Goal: Information Seeking & Learning: Learn about a topic

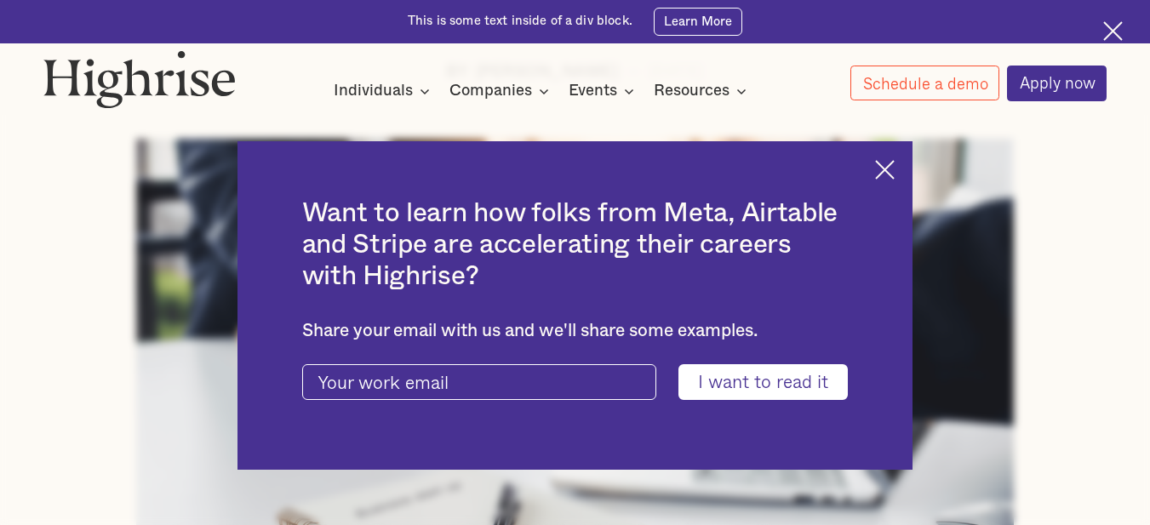
scroll to position [936, 0]
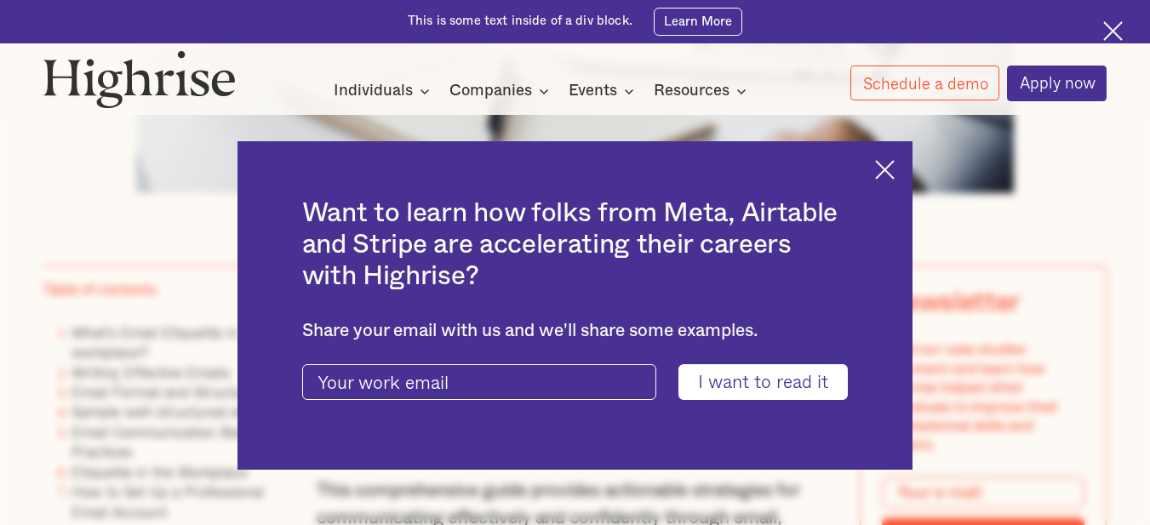
click at [895, 173] on img at bounding box center [885, 170] width 20 height 20
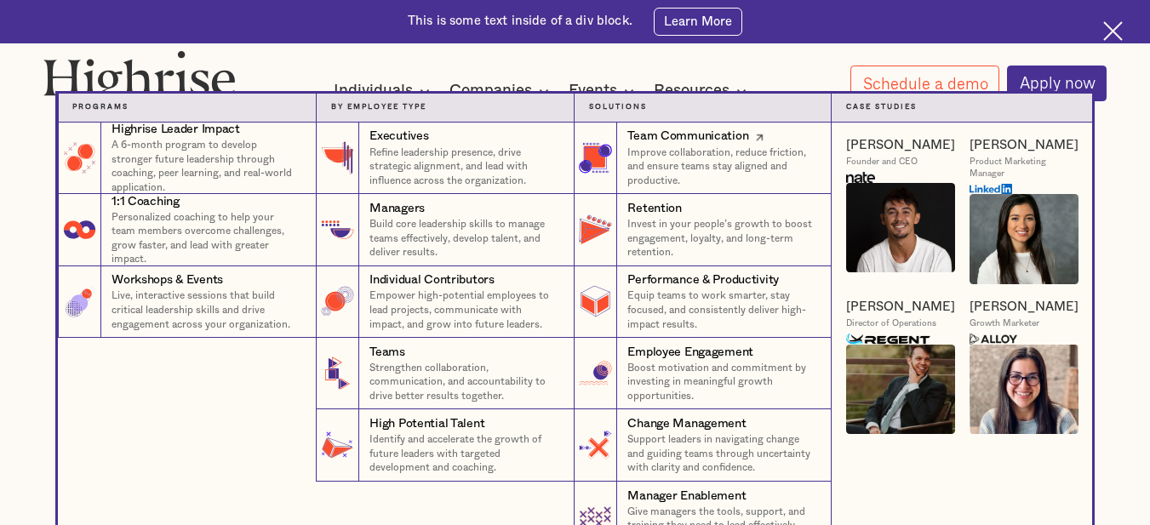
scroll to position [0, 0]
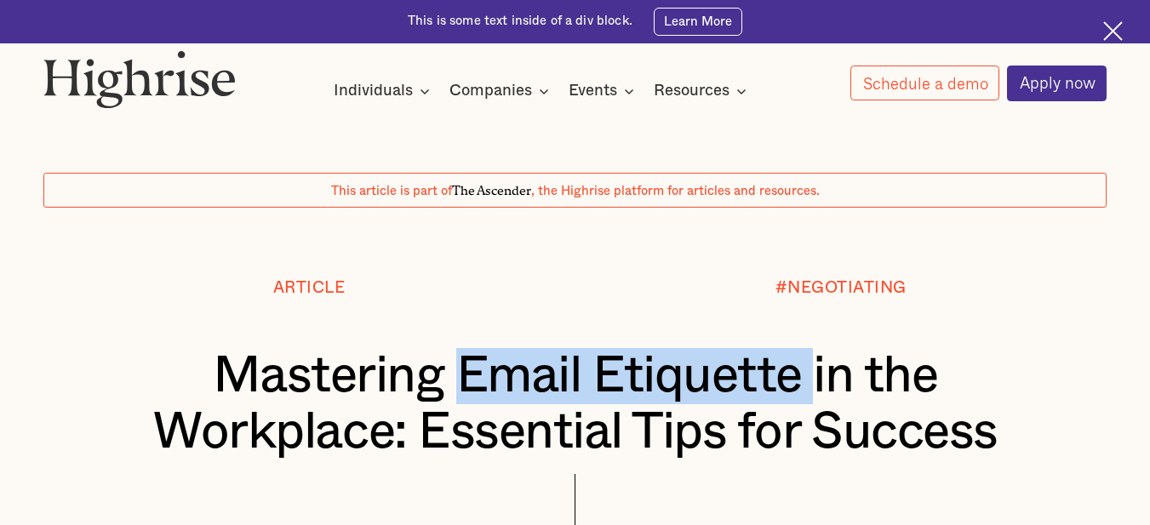
drag, startPoint x: 459, startPoint y: 381, endPoint x: 811, endPoint y: 383, distance: 352.5
click at [811, 383] on h1 "Mastering Email Etiquette in the Workplace: Essential Tips for Success" at bounding box center [576, 404] width 976 height 112
copy h1 "Email Etiquette"
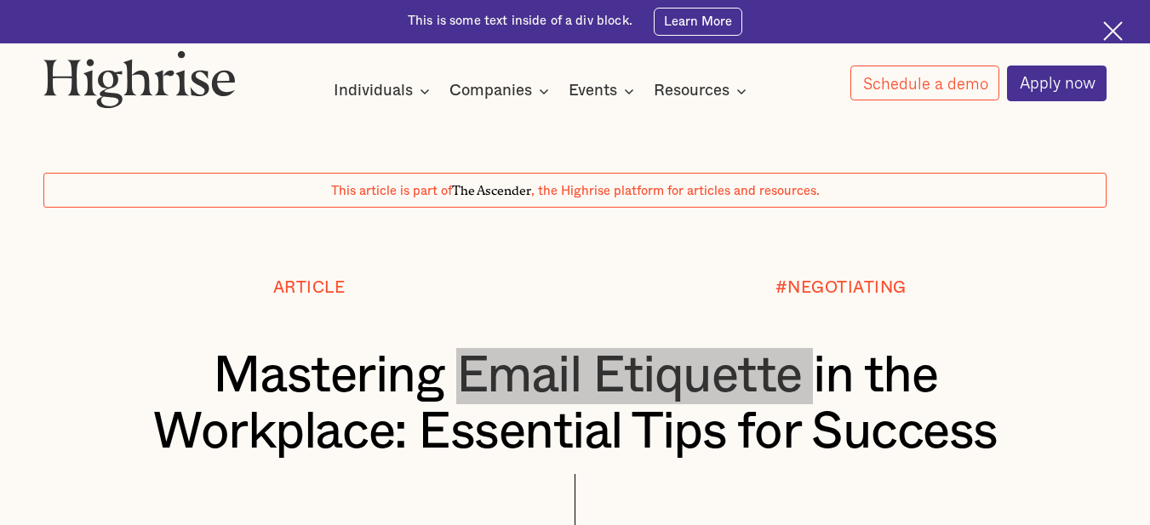
scroll to position [341, 0]
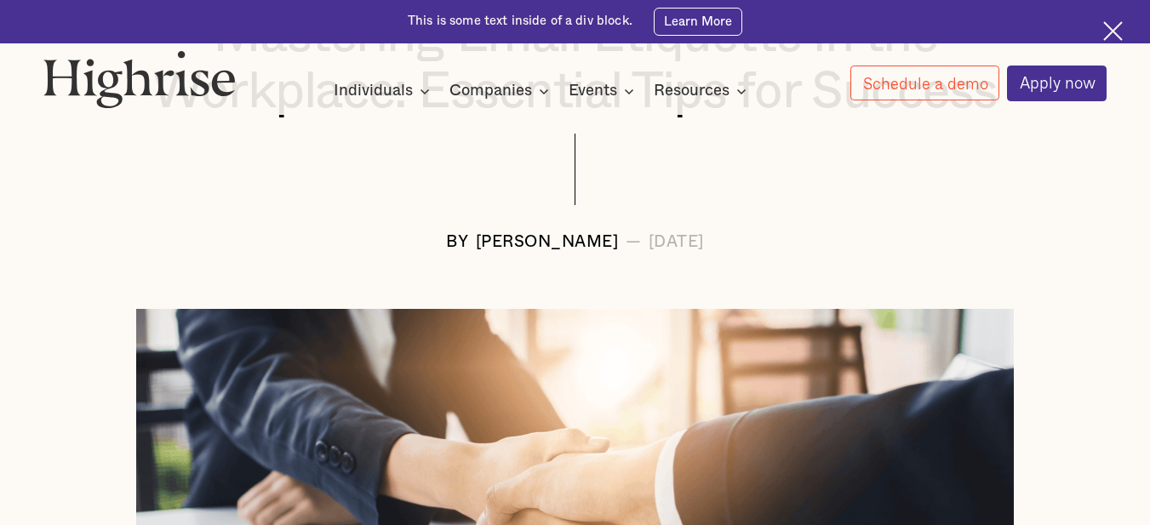
click at [793, 214] on div at bounding box center [575, 184] width 1064 height 100
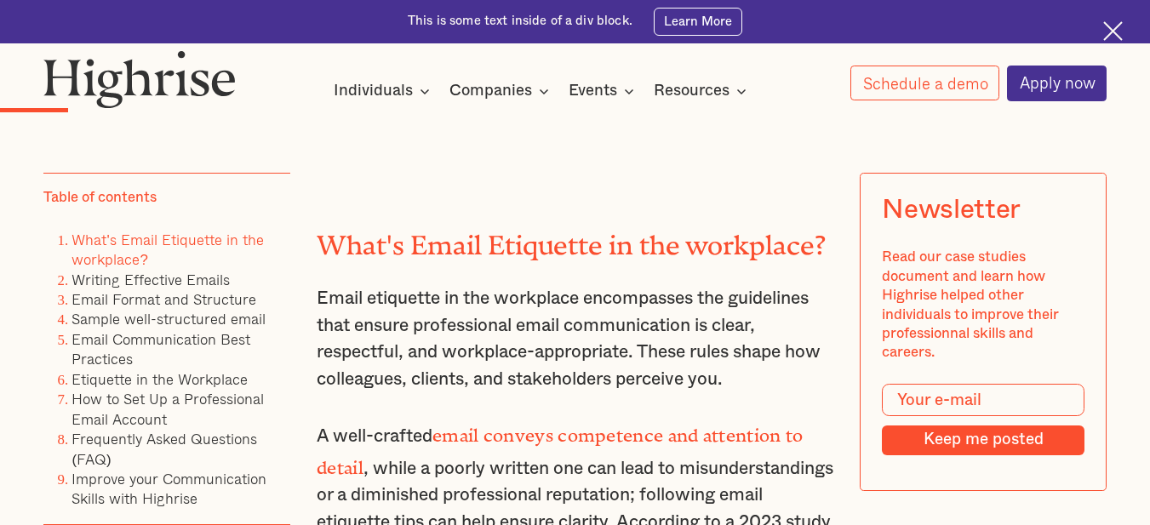
scroll to position [2213, 0]
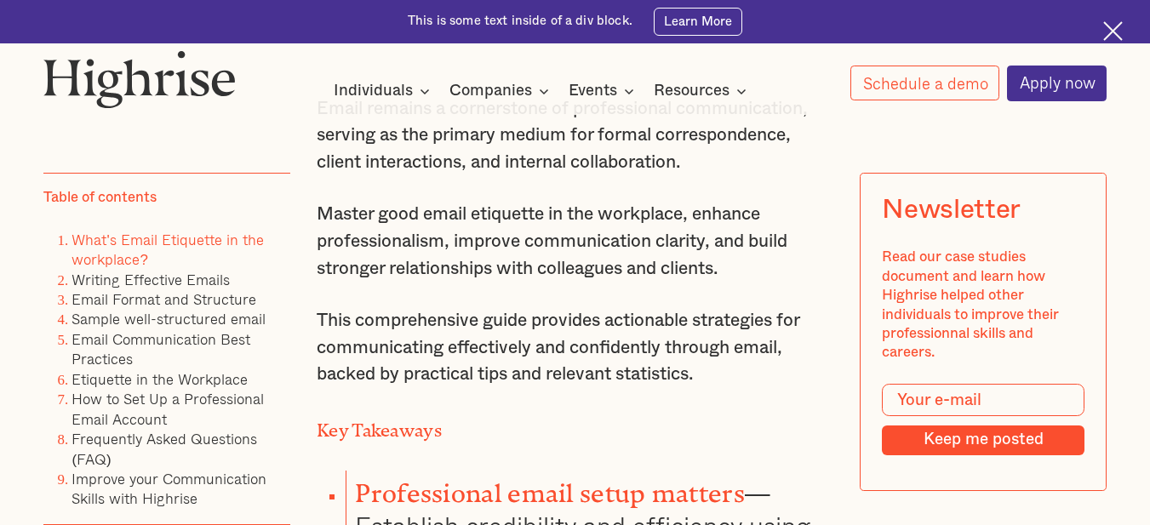
scroll to position [1362, 0]
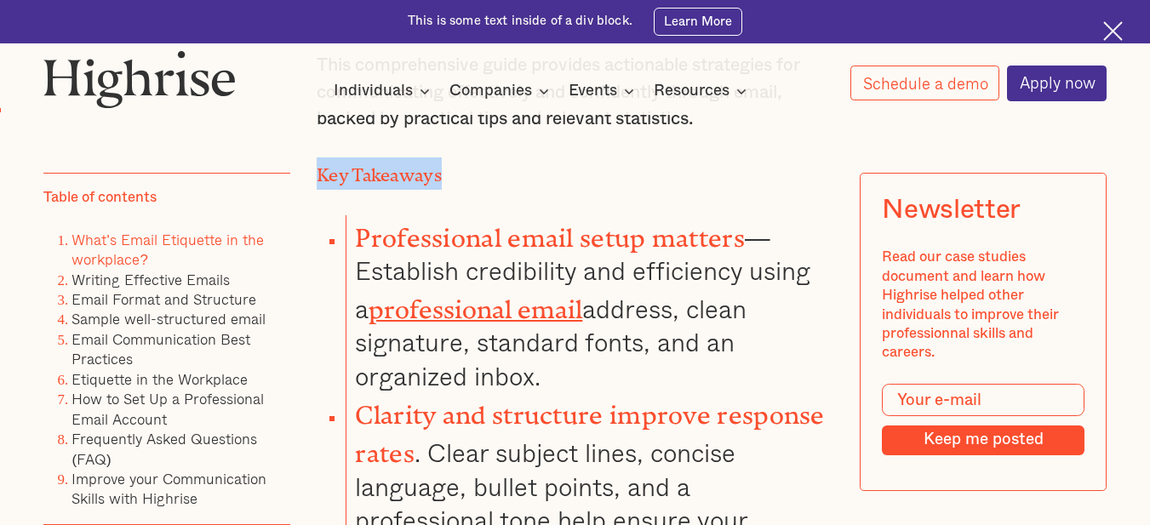
drag, startPoint x: 312, startPoint y: 186, endPoint x: 445, endPoint y: 187, distance: 132.8
copy strong "Key Takeaways"
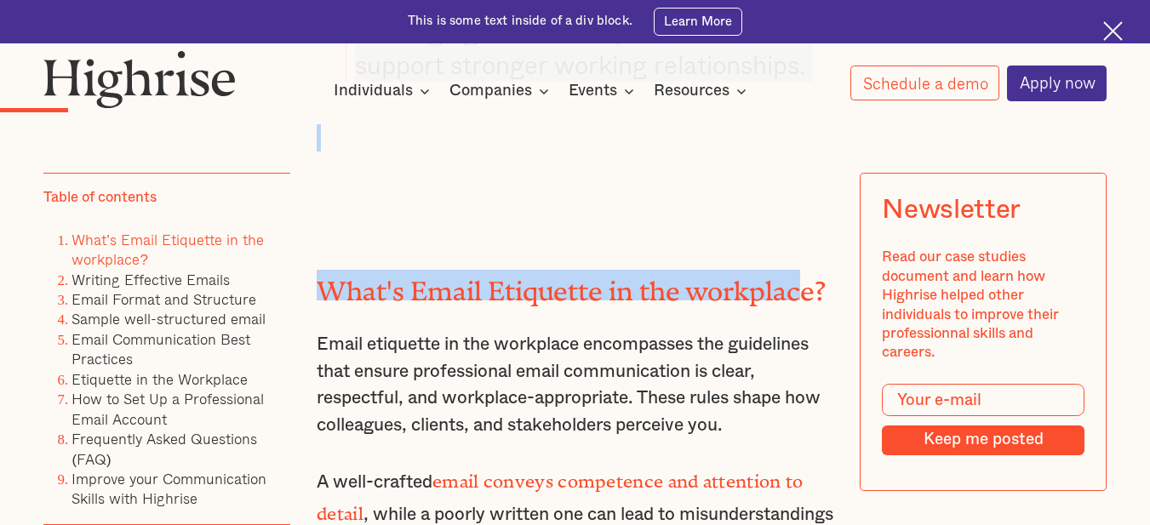
scroll to position [2128, 0]
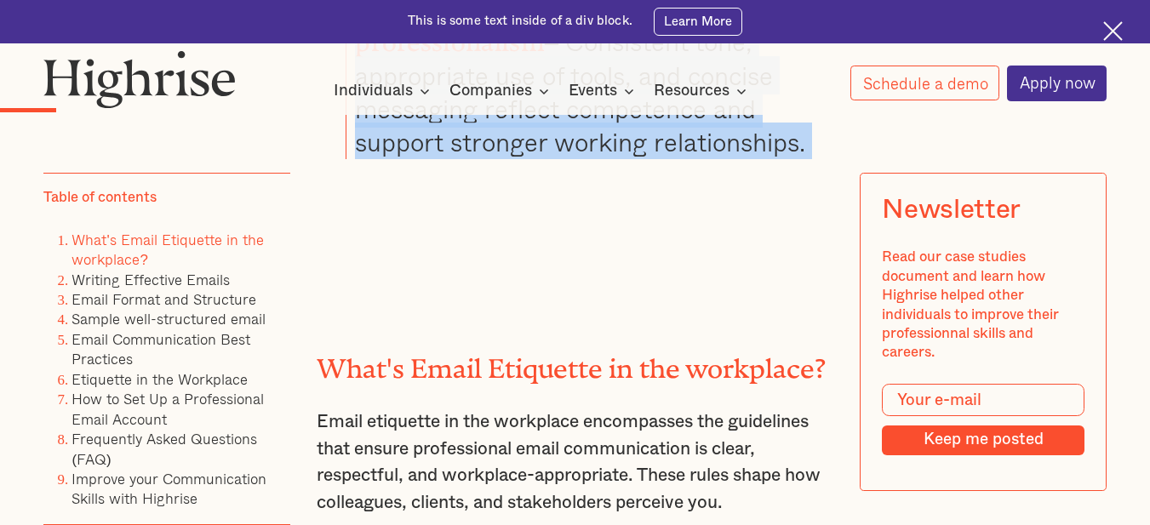
drag, startPoint x: 355, startPoint y: 246, endPoint x: 799, endPoint y: 189, distance: 448.0
copy div "Professional email setup matters —Establish credibility and efficiency using a …"
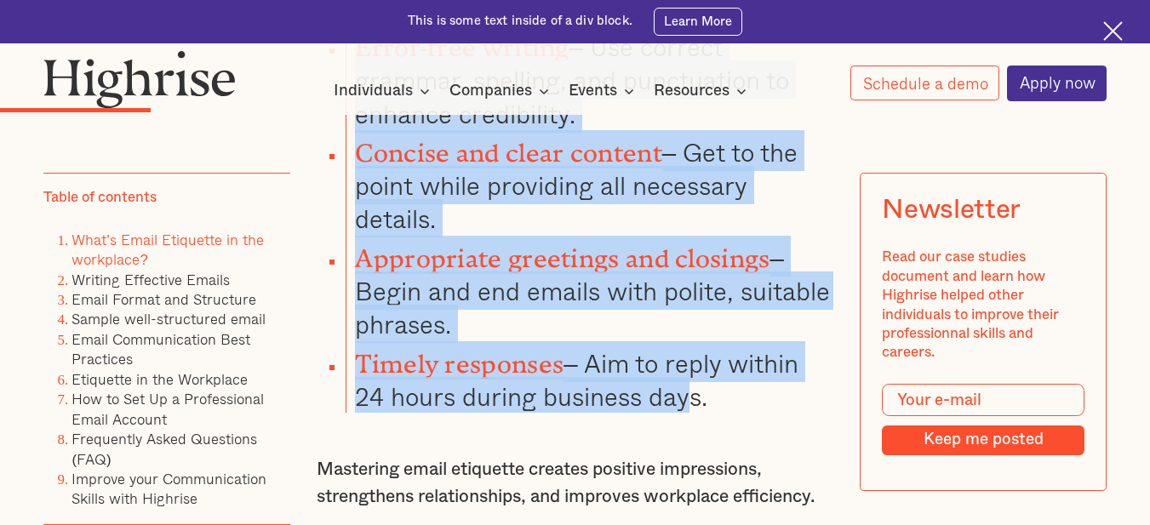
scroll to position [3576, 0]
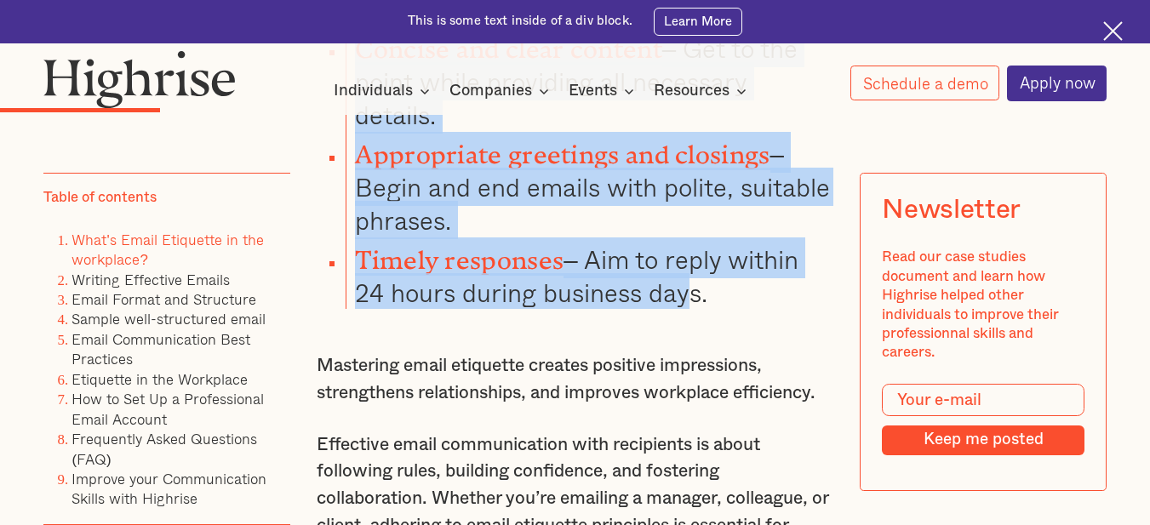
drag, startPoint x: 357, startPoint y: 199, endPoint x: 764, endPoint y: 266, distance: 413.2
click at [764, 266] on ul "A professional tone – Maintain courtesy and respect in all communication. Descr…" at bounding box center [564, 43] width 538 height 532
copy ul "A professional tone – Maintain courtesy and respect in all communication. Descr…"
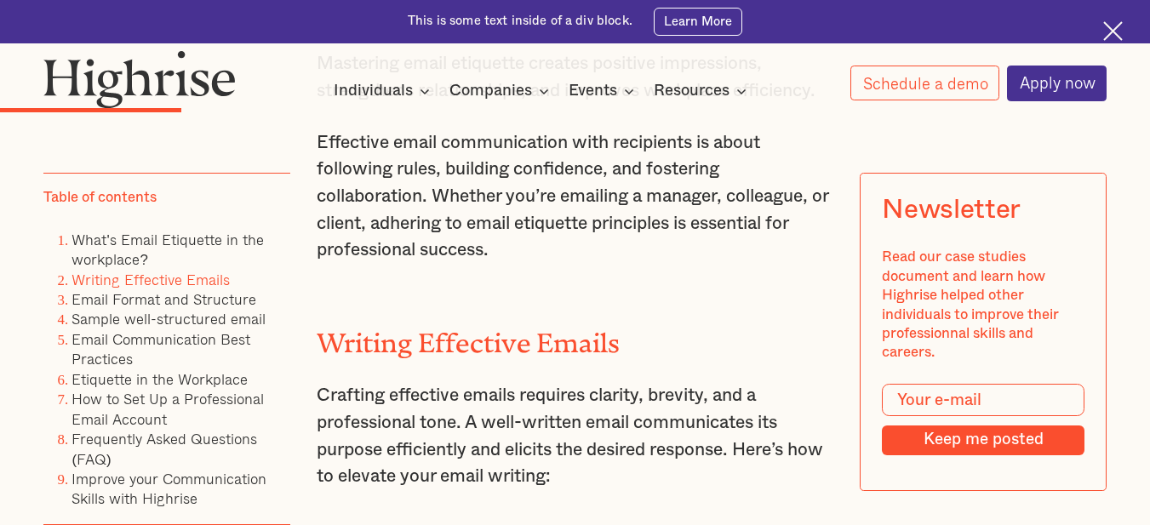
scroll to position [3916, 0]
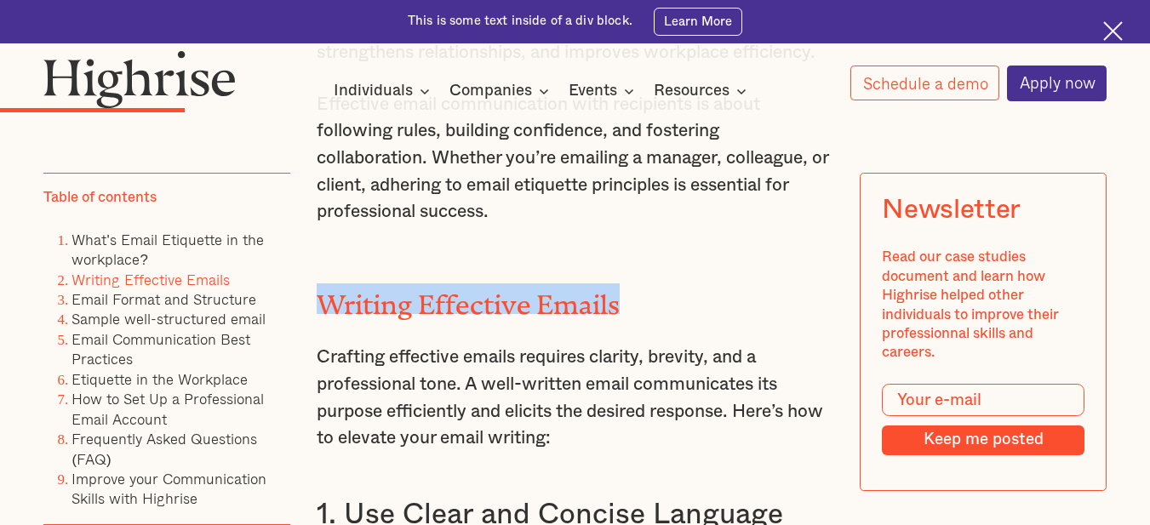
drag, startPoint x: 328, startPoint y: 262, endPoint x: 644, endPoint y: 275, distance: 317.0
click at [644, 283] on h2 "Writing Effective Emails" at bounding box center [575, 298] width 517 height 31
copy h2 "Writing Effective Emails"
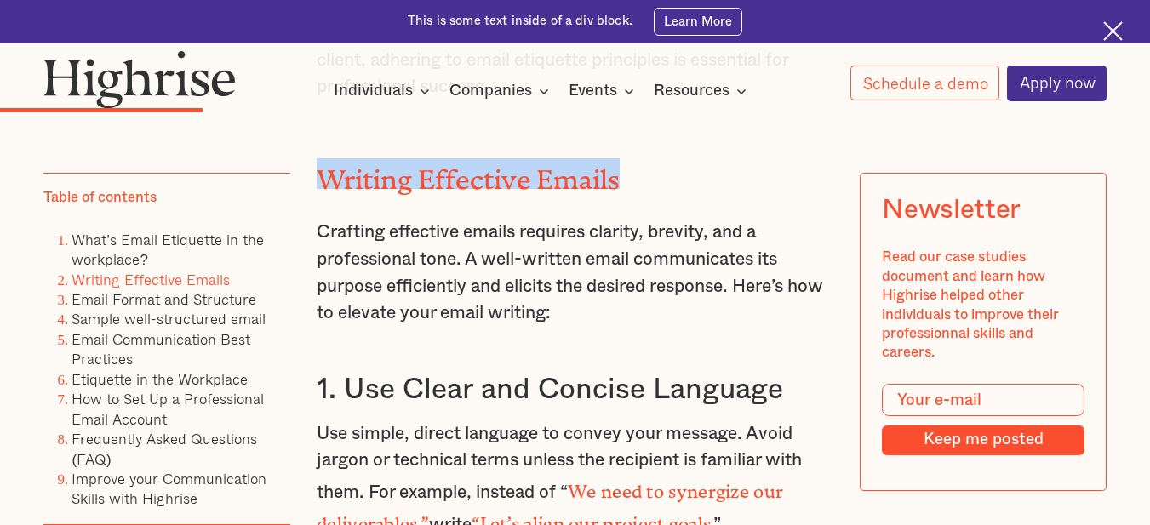
scroll to position [4172, 0]
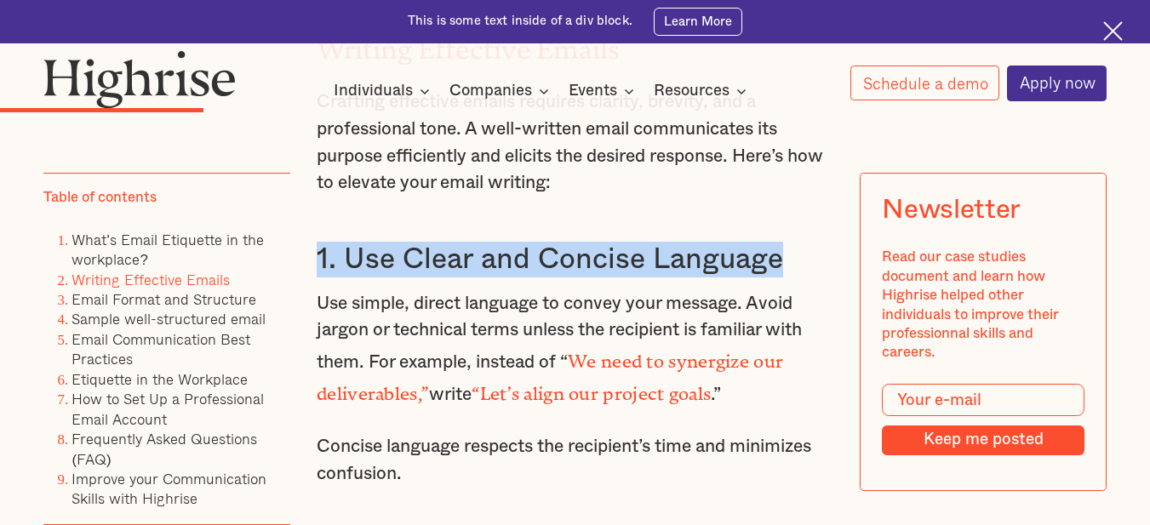
drag, startPoint x: 309, startPoint y: 224, endPoint x: 802, endPoint y: 181, distance: 494.8
copy h3 "1. Use Clear and Concise Language"
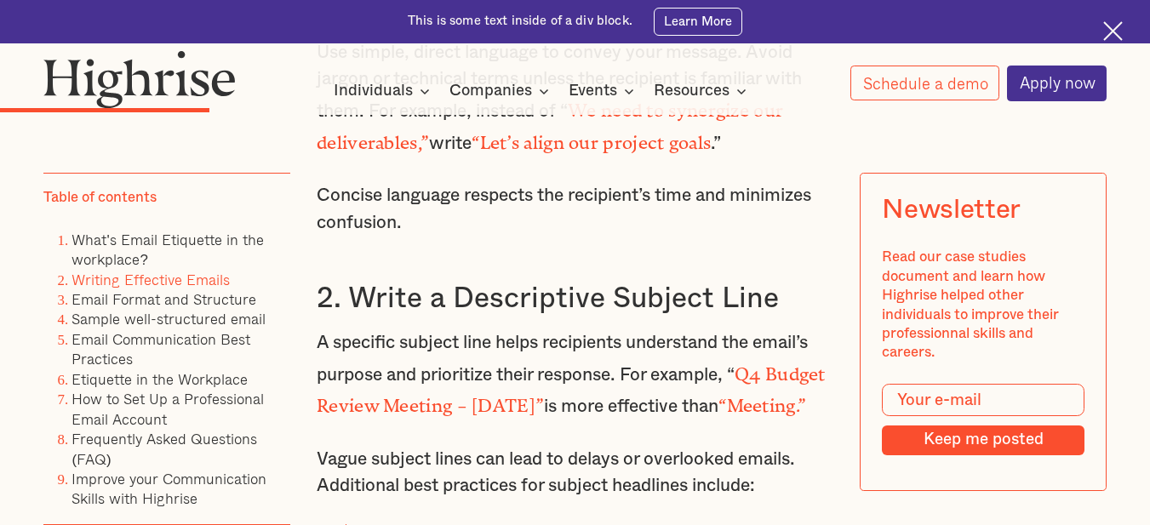
scroll to position [4512, 0]
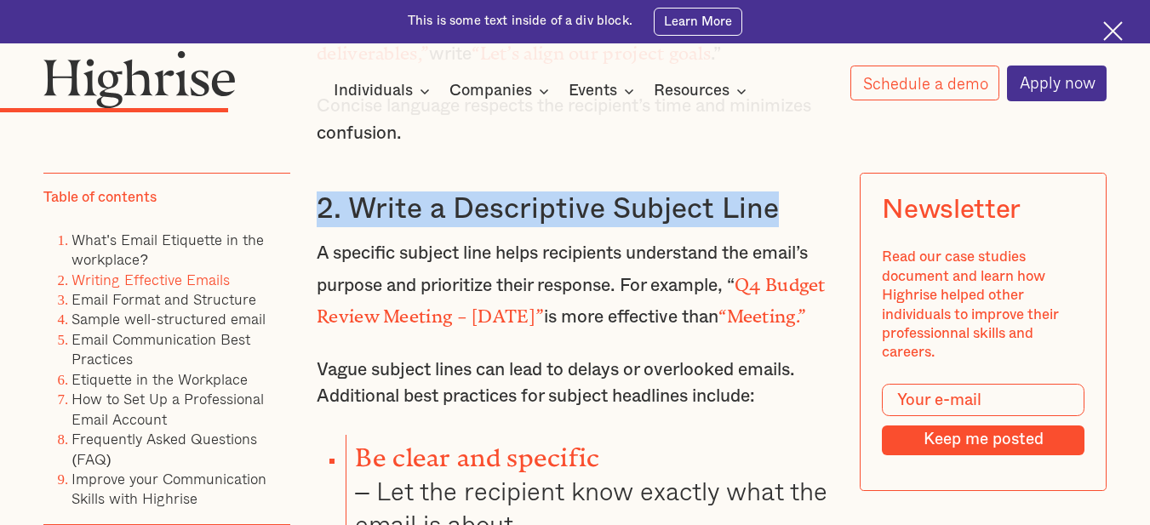
drag, startPoint x: 317, startPoint y: 170, endPoint x: 780, endPoint y: 141, distance: 464.0
copy h3 "2. Write a Descriptive Subject Line"
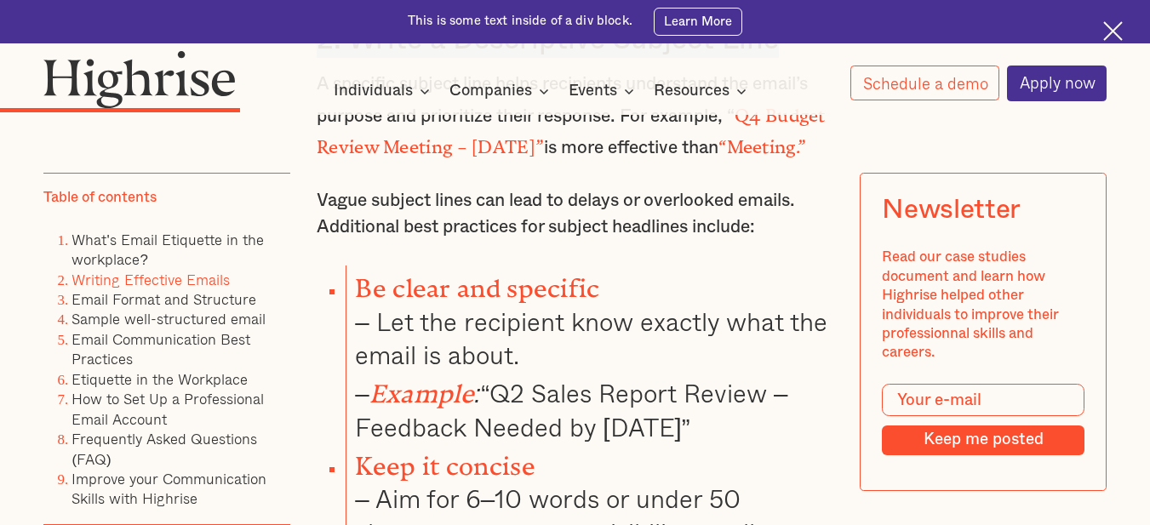
scroll to position [4682, 0]
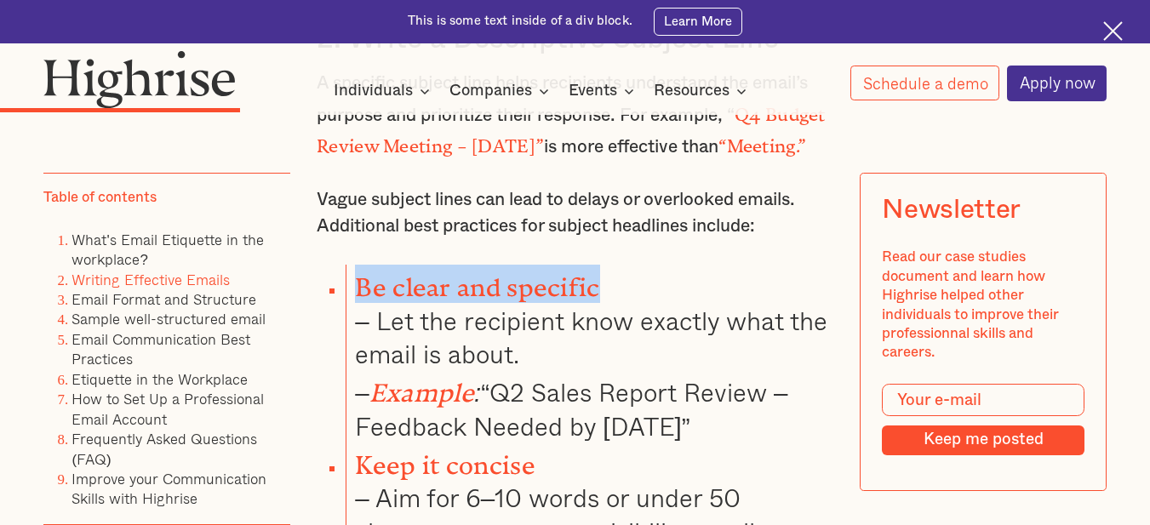
drag, startPoint x: 357, startPoint y: 267, endPoint x: 614, endPoint y: 246, distance: 258.0
click at [614, 246] on div "What's Email Etiquette in the workplace? Email etiquette in the workplace encom…" at bounding box center [575, 533] width 517 height 5594
copy strong "Be clear and specific"
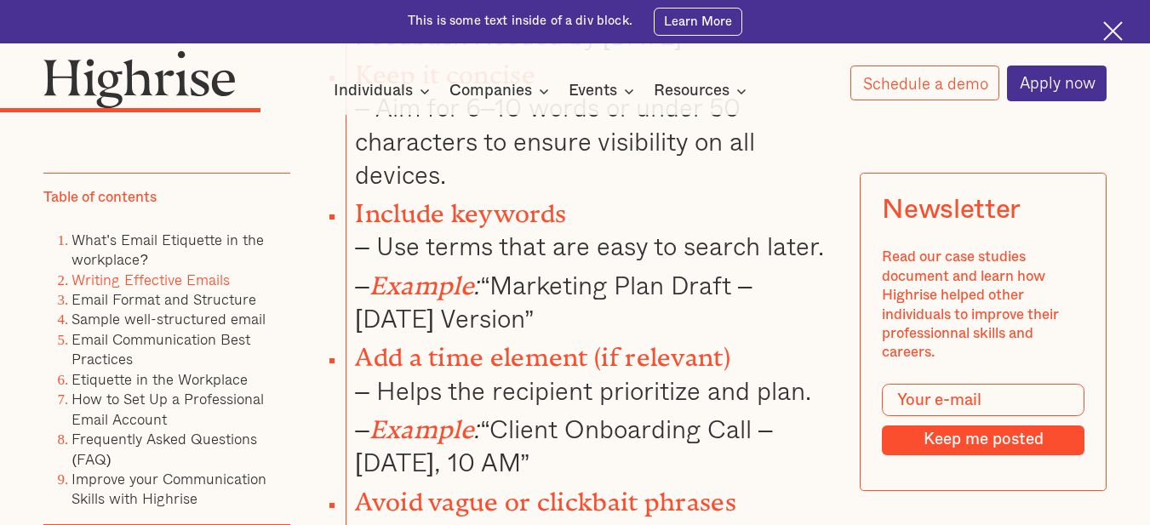
scroll to position [4938, 0]
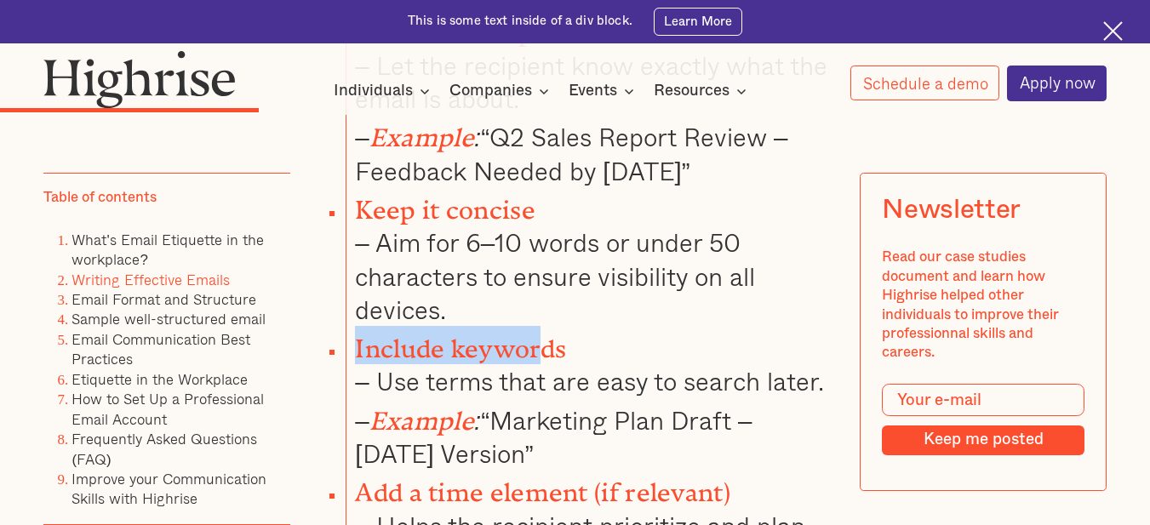
drag, startPoint x: 356, startPoint y: 319, endPoint x: 541, endPoint y: 302, distance: 186.4
click at [541, 335] on strong "Include keywords" at bounding box center [460, 343] width 211 height 16
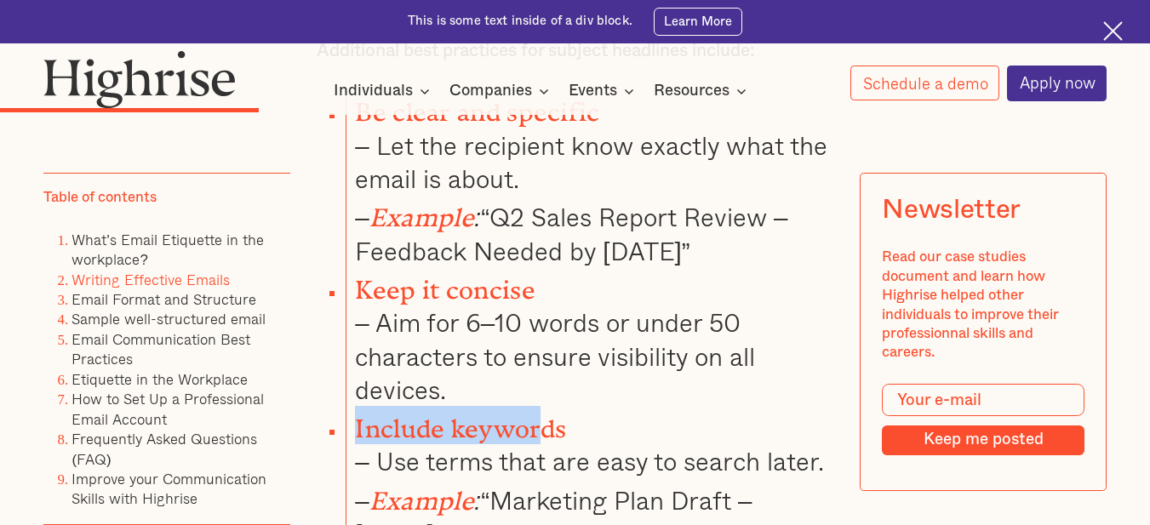
scroll to position [4767, 0]
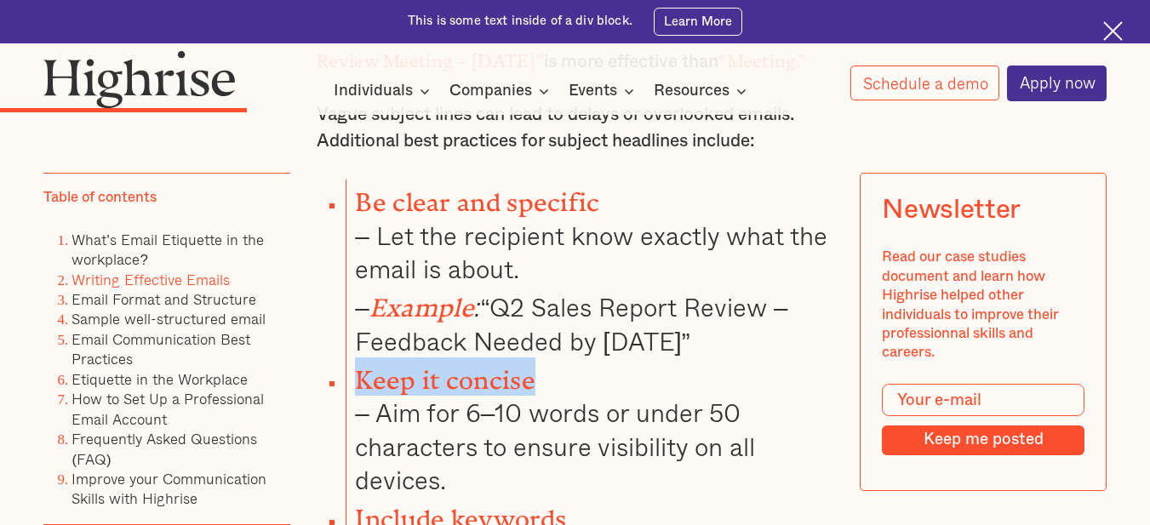
drag, startPoint x: 354, startPoint y: 353, endPoint x: 546, endPoint y: 343, distance: 191.8
click at [546, 358] on li "Keep it concise – Aim for 6–10 words or under 50 characters to ensure visibilit…" at bounding box center [590, 427] width 488 height 139
copy strong "Keep it concise"
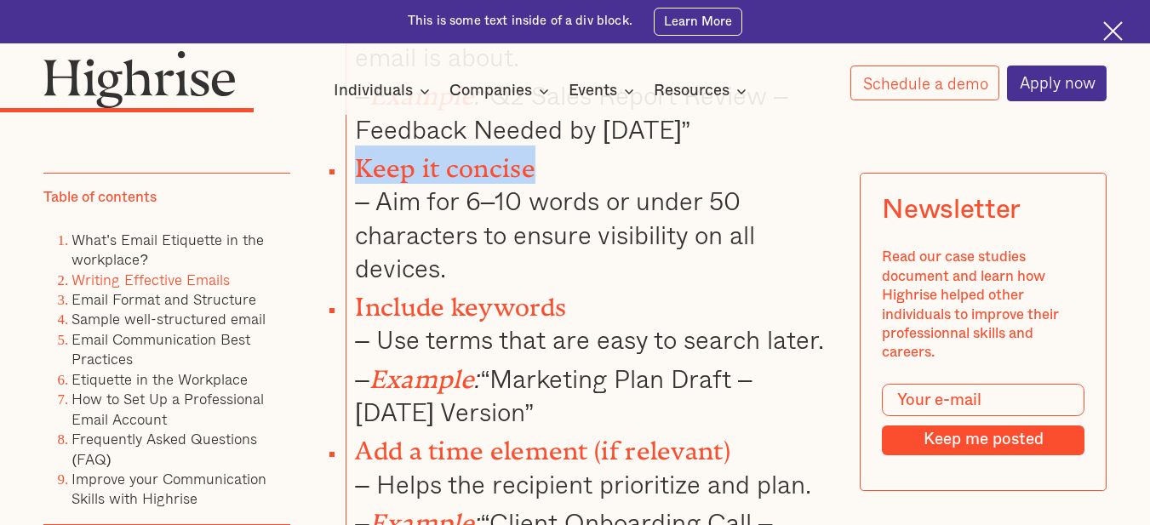
scroll to position [5108, 0]
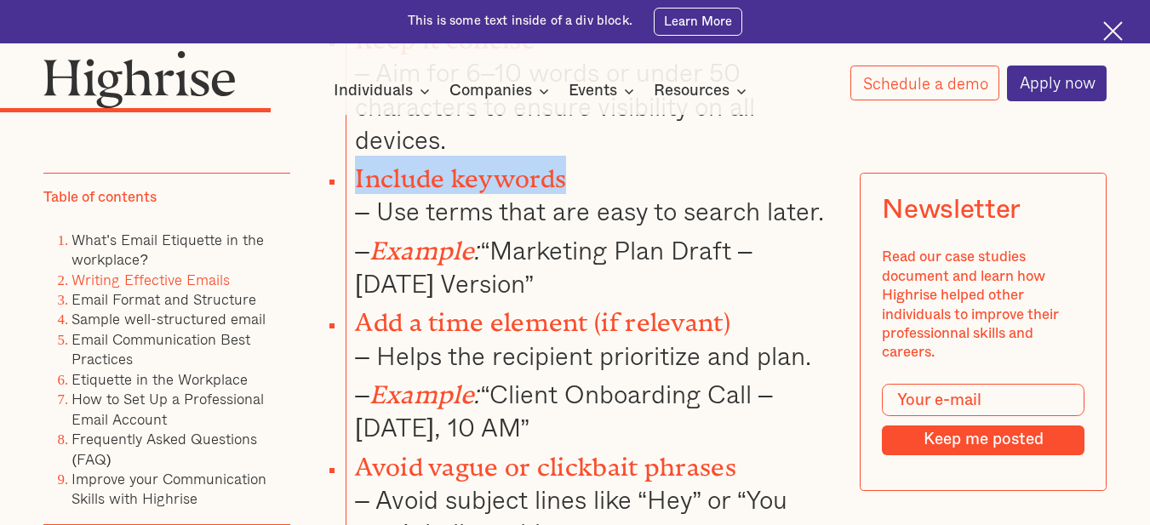
drag, startPoint x: 356, startPoint y: 148, endPoint x: 576, endPoint y: 155, distance: 219.7
click at [576, 156] on li "Include keywords – Use terms that are easy to search later. – Example : “Market…" at bounding box center [590, 228] width 488 height 144
copy strong "Include keywords"
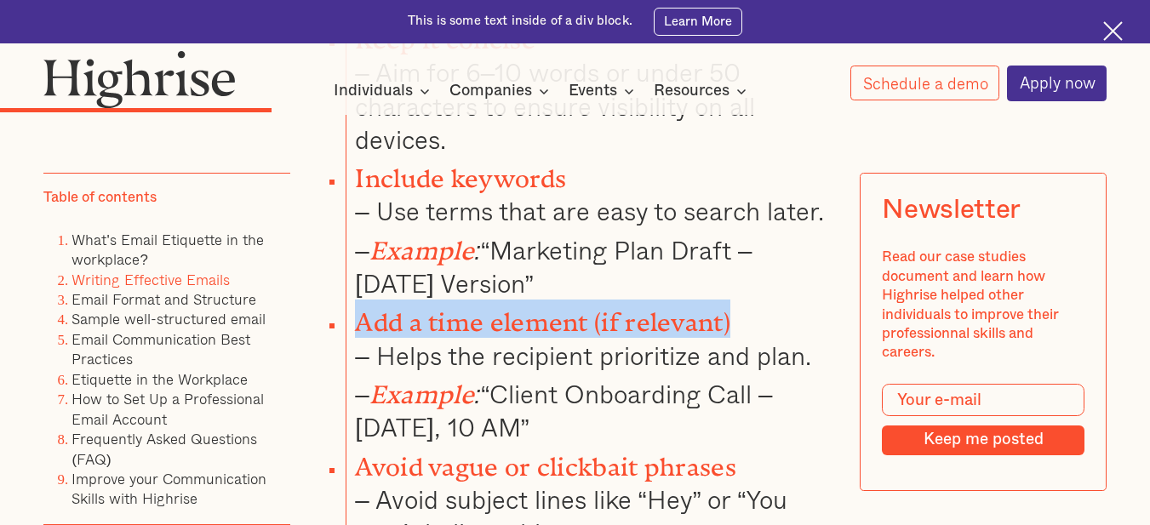
drag, startPoint x: 352, startPoint y: 289, endPoint x: 735, endPoint y: 281, distance: 383.2
click at [735, 300] on li "Add a time element (if relevant) – Helps the recipient prioritize and plan. – E…" at bounding box center [590, 372] width 488 height 144
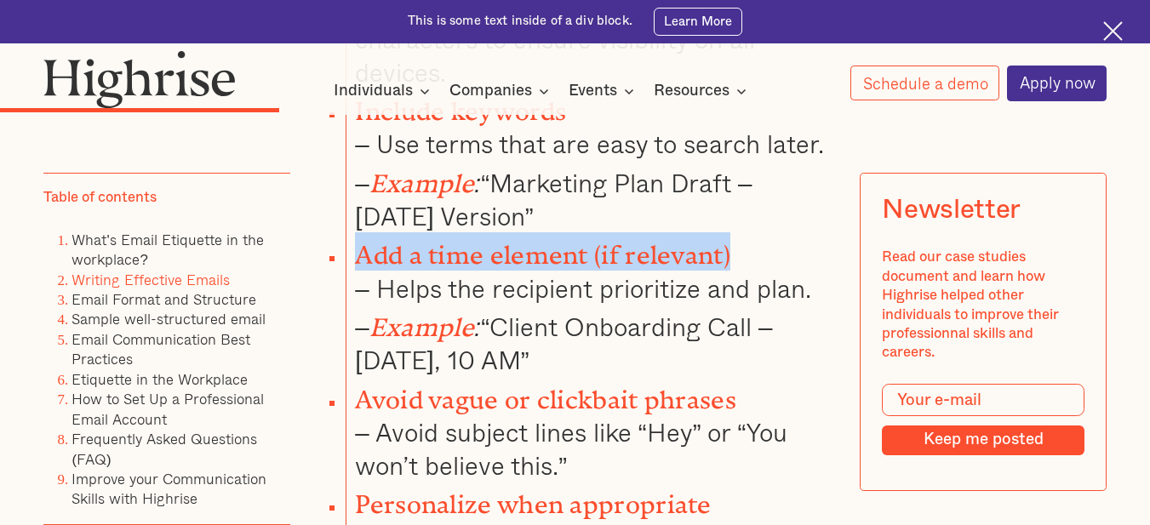
scroll to position [5278, 0]
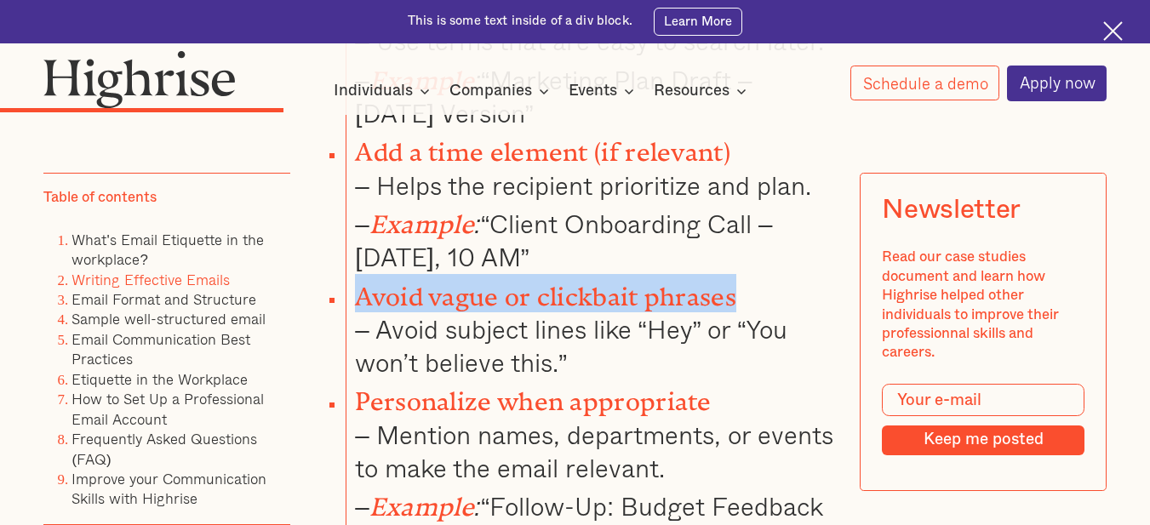
drag, startPoint x: 356, startPoint y: 255, endPoint x: 754, endPoint y: 240, distance: 398.7
click at [754, 274] on li "Avoid vague or clickbait phrases – Avoid subject lines like “Hey” or “You won’t…" at bounding box center [590, 327] width 488 height 106
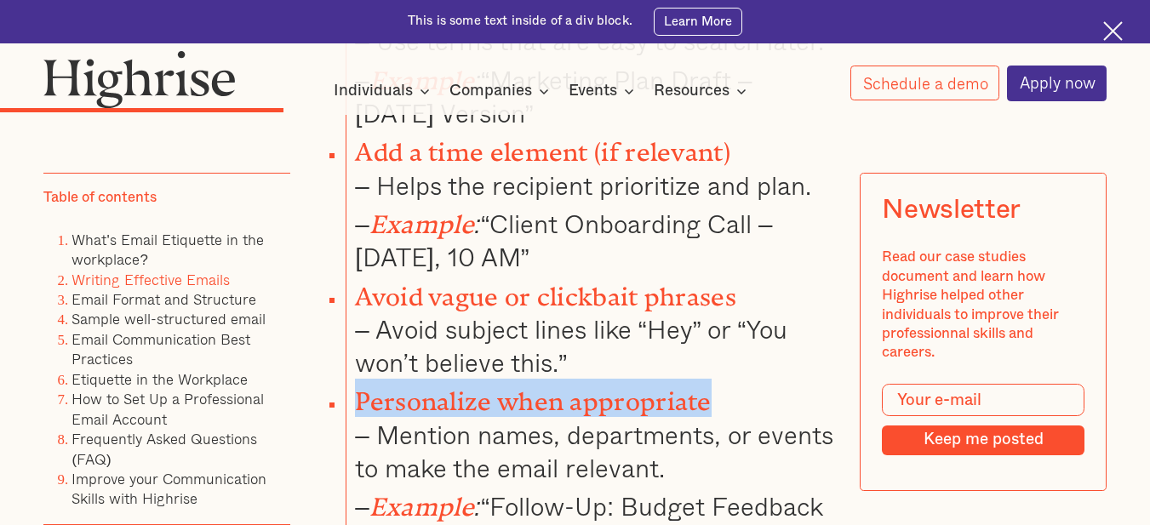
drag, startPoint x: 356, startPoint y: 352, endPoint x: 715, endPoint y: 342, distance: 359.4
click at [715, 379] on li "Personalize when appropriate – Mention names, departments, or events to make th…" at bounding box center [590, 467] width 488 height 177
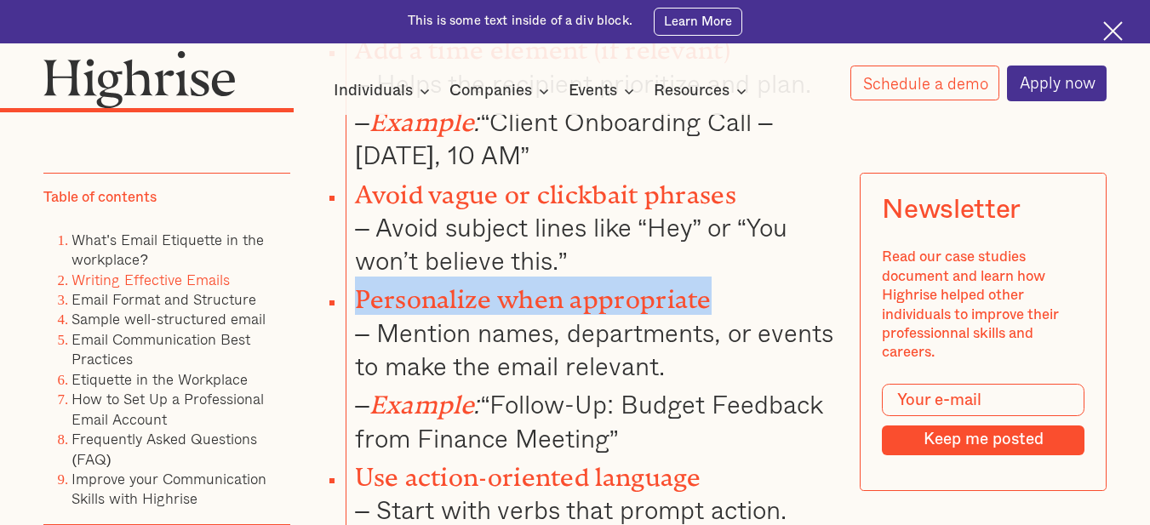
scroll to position [5534, 0]
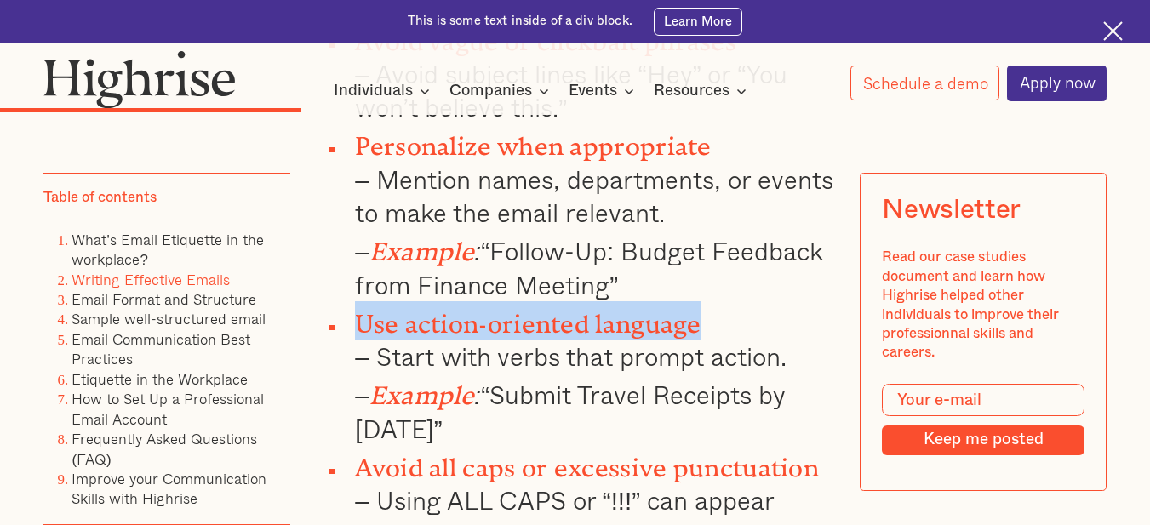
drag, startPoint x: 357, startPoint y: 268, endPoint x: 739, endPoint y: 266, distance: 382.3
click at [739, 301] on li "Use action-oriented language – Start with verbs that prompt action. – Example :…" at bounding box center [590, 373] width 488 height 144
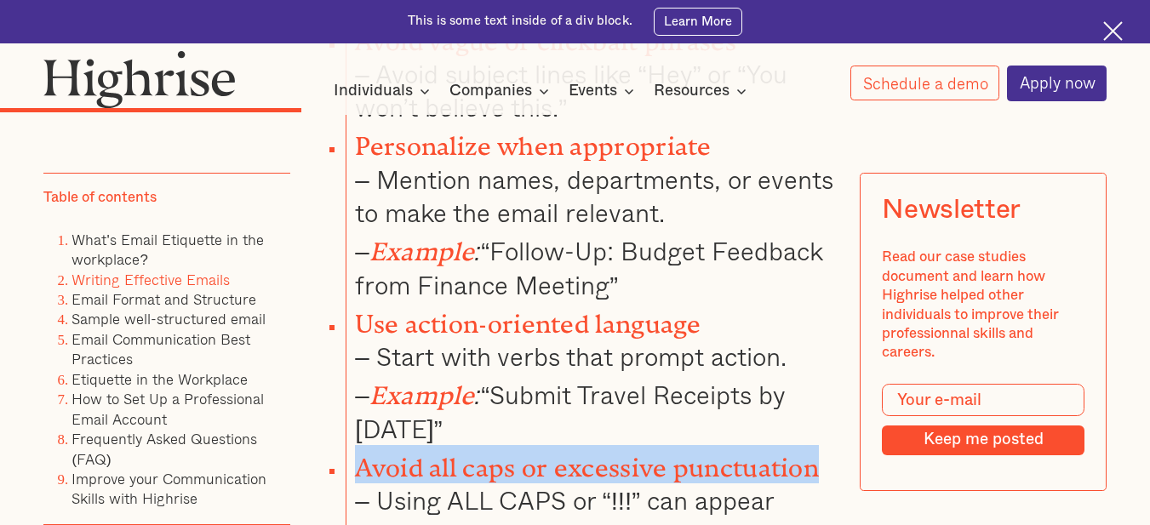
drag, startPoint x: 359, startPoint y: 409, endPoint x: 805, endPoint y: 402, distance: 445.3
click at [833, 445] on li "Avoid all caps or excessive punctuation – Using ALL CAPS or “!!!” can appear un…" at bounding box center [590, 498] width 488 height 106
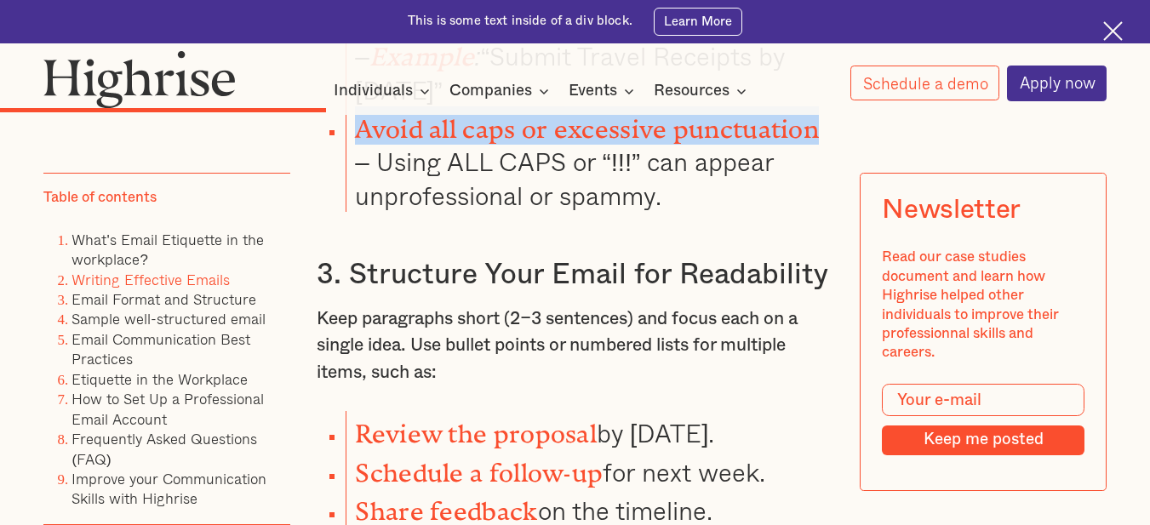
scroll to position [5874, 0]
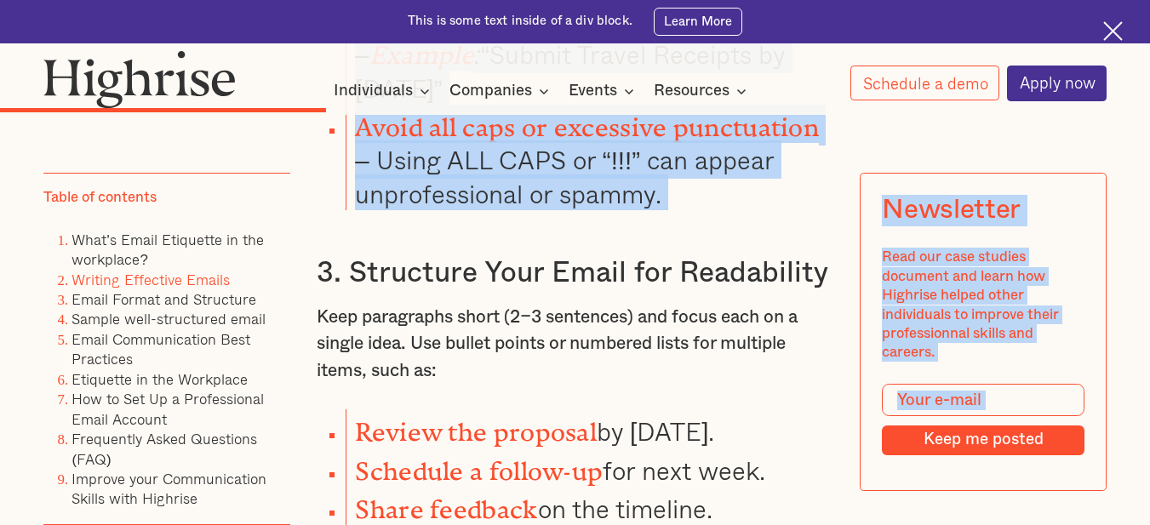
drag, startPoint x: 310, startPoint y: 217, endPoint x: 859, endPoint y: 182, distance: 550.2
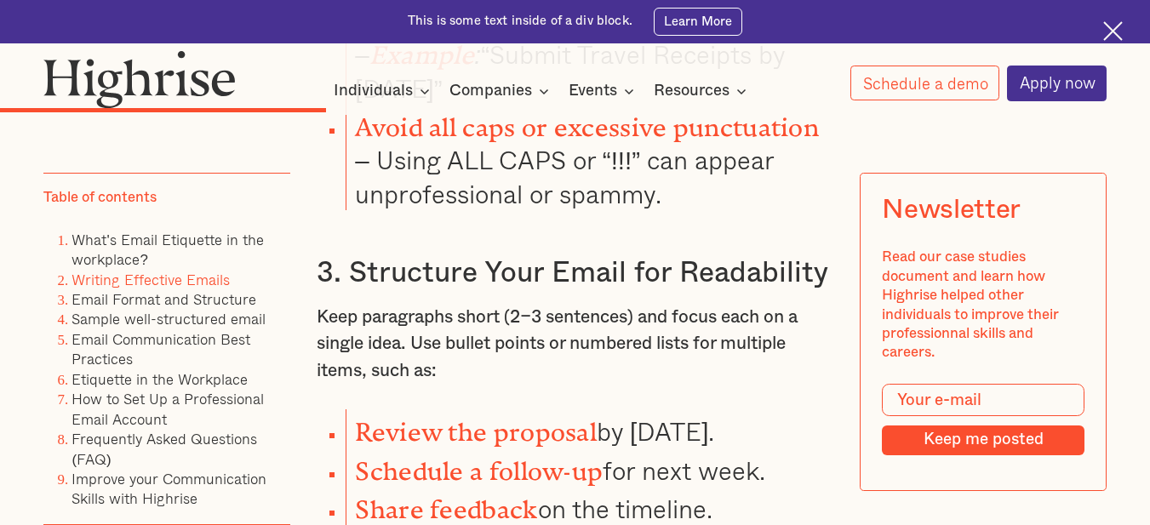
click at [828, 255] on h3 "3. Structure Your Email for Readability" at bounding box center [575, 273] width 517 height 36
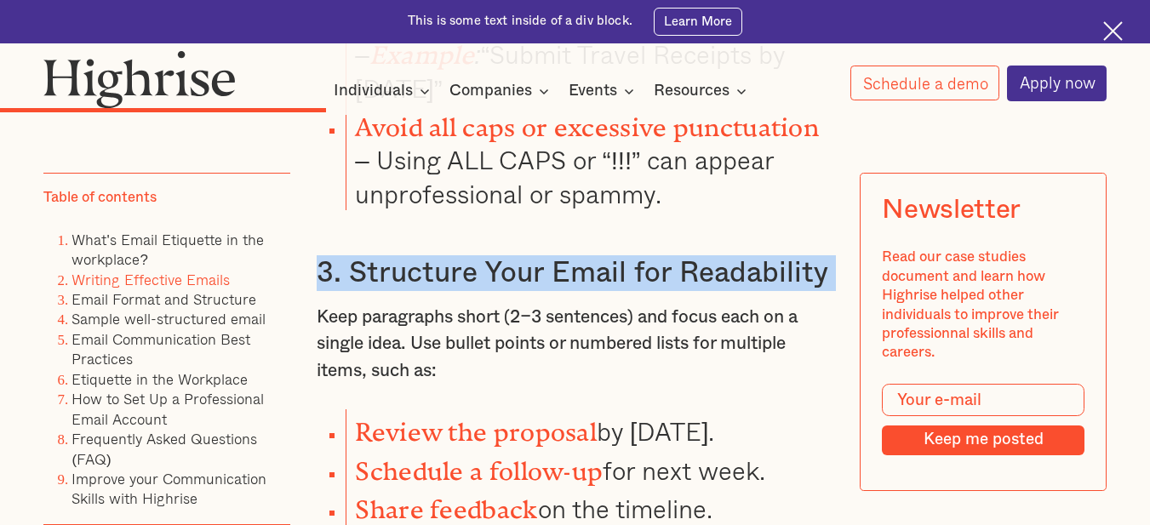
drag, startPoint x: 828, startPoint y: 214, endPoint x: 317, endPoint y: 220, distance: 511.7
click at [317, 255] on h3 "3. Structure Your Email for Readability" at bounding box center [575, 273] width 517 height 36
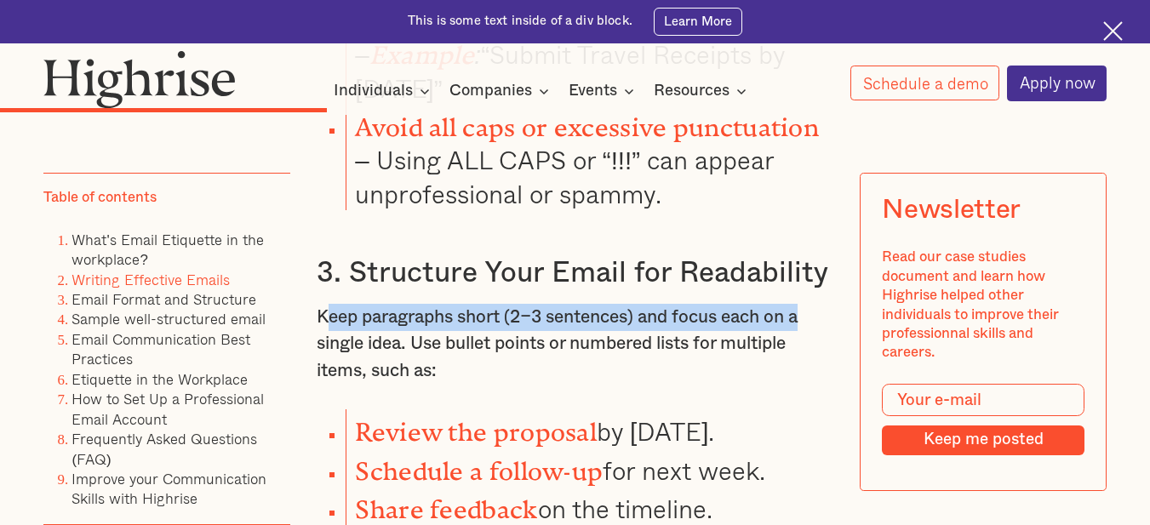
drag, startPoint x: 324, startPoint y: 252, endPoint x: 823, endPoint y: 269, distance: 500.0
click at [823, 304] on p "Keep paragraphs short (2–3 sentences) and focus each on a single idea. Use bull…" at bounding box center [575, 344] width 517 height 81
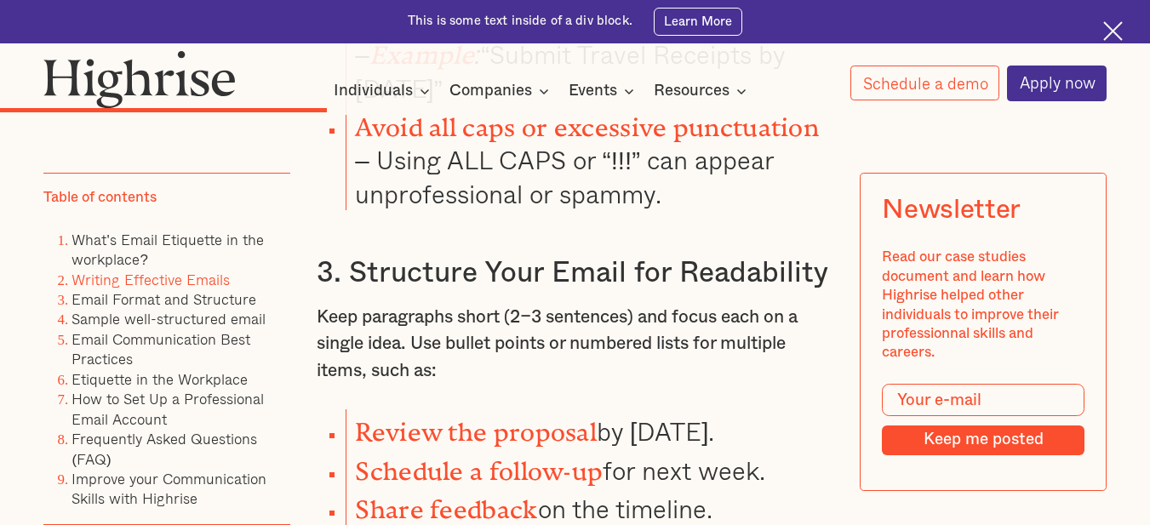
click at [461, 304] on p "Keep paragraphs short (2–3 sentences) and focus each on a single idea. Use bull…" at bounding box center [575, 344] width 517 height 81
drag, startPoint x: 311, startPoint y: 251, endPoint x: 737, endPoint y: 442, distance: 467.2
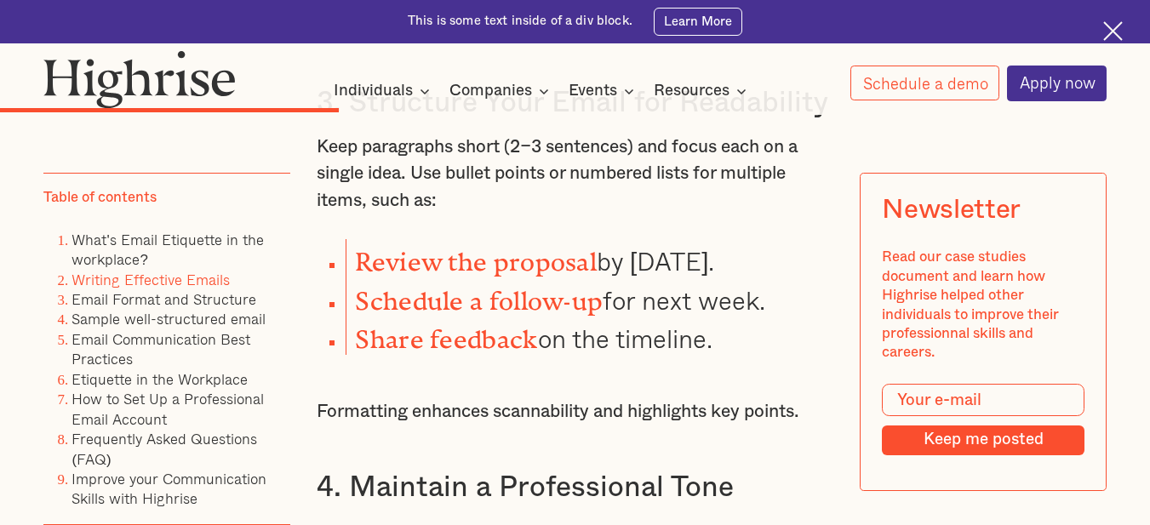
scroll to position [6300, 0]
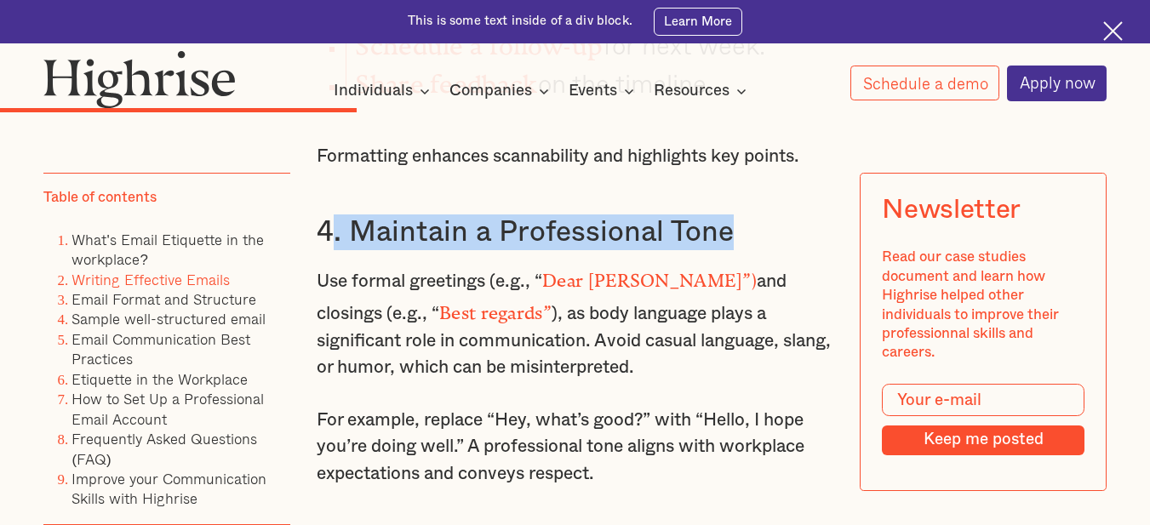
drag, startPoint x: 323, startPoint y: 167, endPoint x: 753, endPoint y: 169, distance: 429.9
click at [753, 215] on h3 "4. Maintain a Professional Tone" at bounding box center [575, 233] width 517 height 36
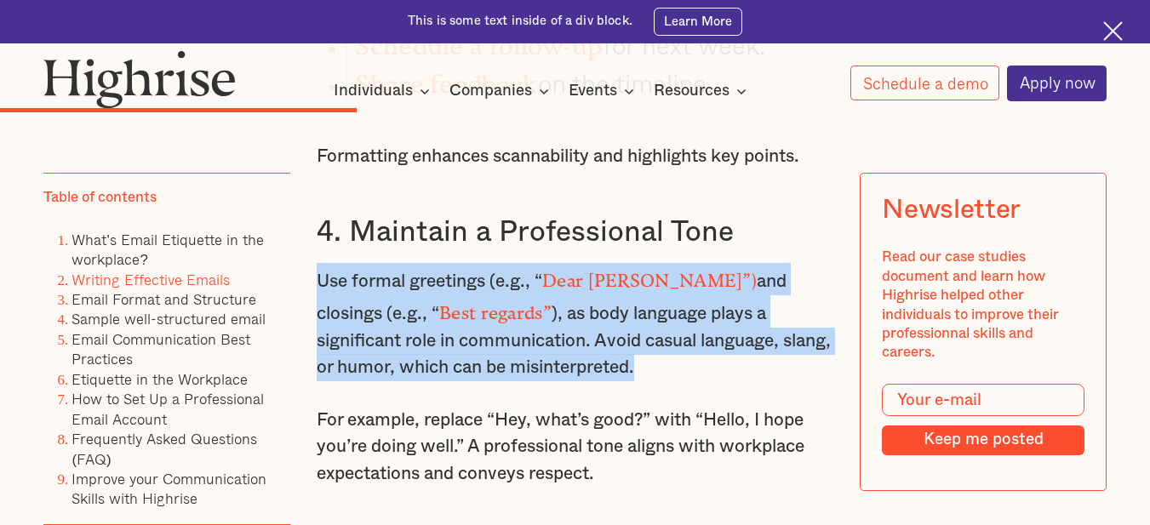
drag, startPoint x: 314, startPoint y: 204, endPoint x: 766, endPoint y: 293, distance: 460.6
click at [766, 293] on p "Use formal greetings (e.g., “ Dear [PERSON_NAME]”) and closings (e.g., “ Best r…" at bounding box center [575, 322] width 517 height 118
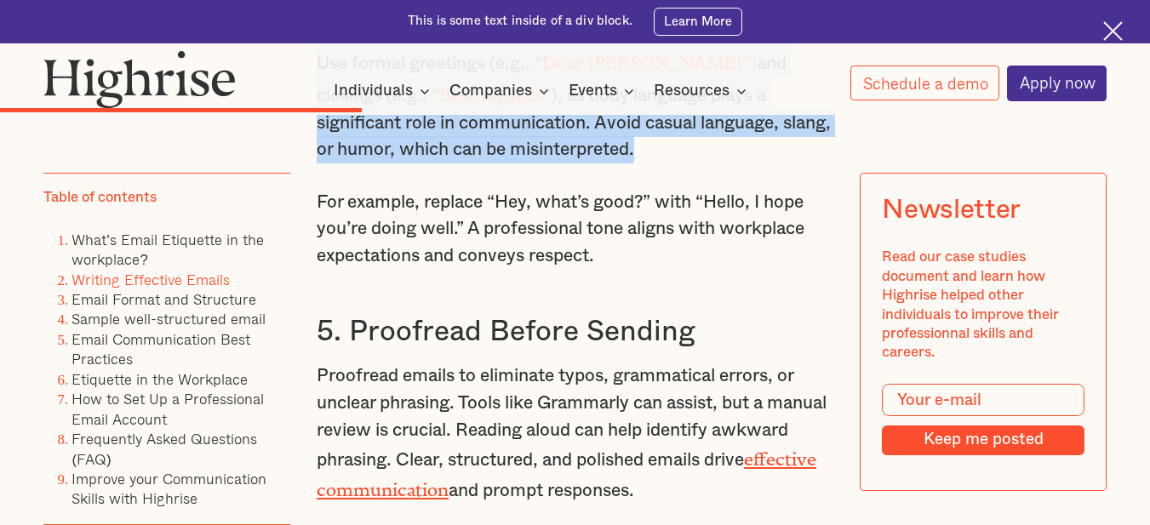
scroll to position [6555, 0]
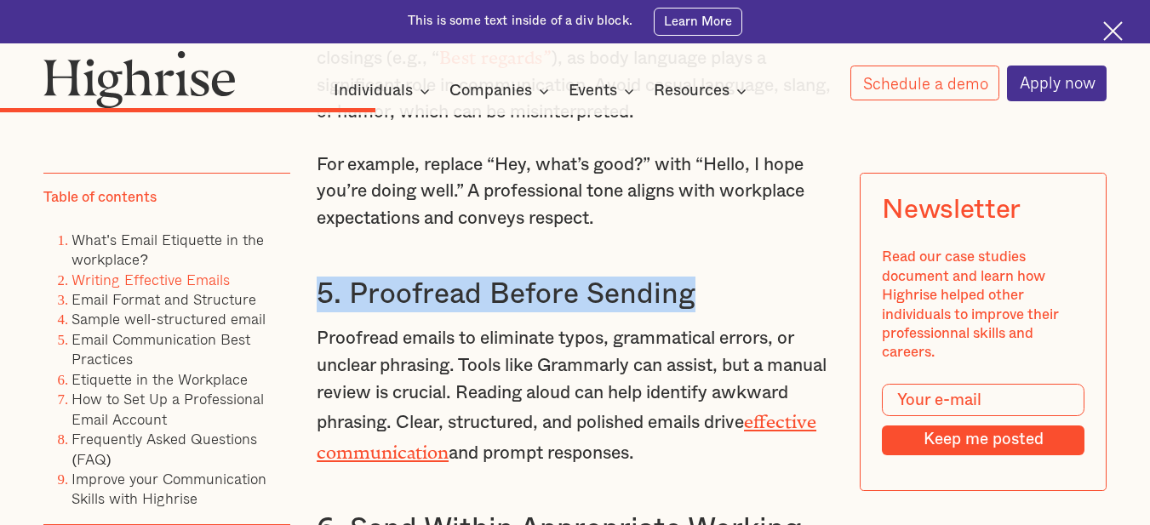
drag, startPoint x: 307, startPoint y: 218, endPoint x: 728, endPoint y: 228, distance: 420.7
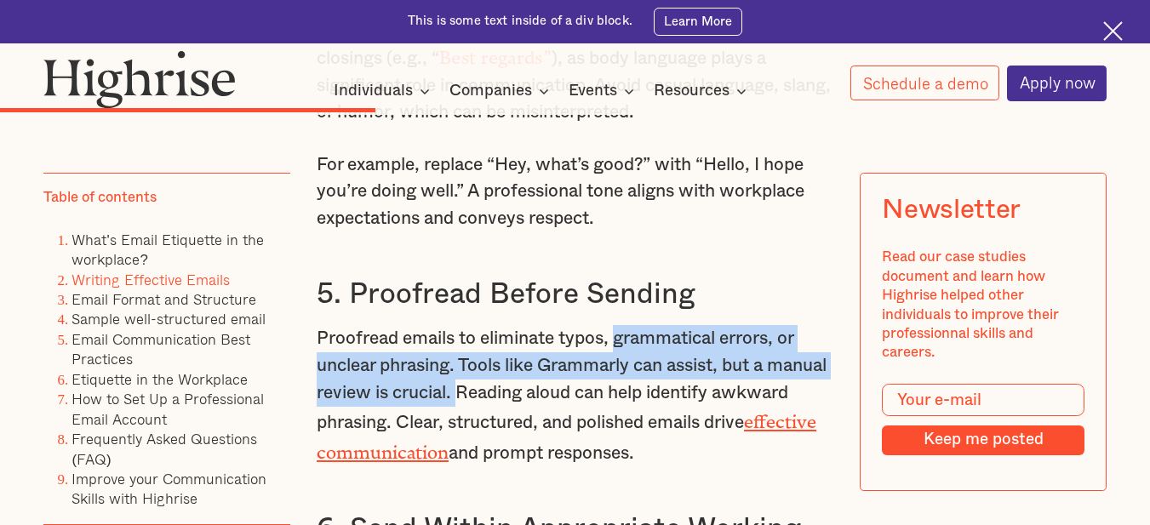
drag, startPoint x: 621, startPoint y: 265, endPoint x: 524, endPoint y: 333, distance: 117.9
click at [524, 333] on p "Proofread emails to eliminate typos, grammatical errors, or unclear phrasing. T…" at bounding box center [575, 395] width 517 height 141
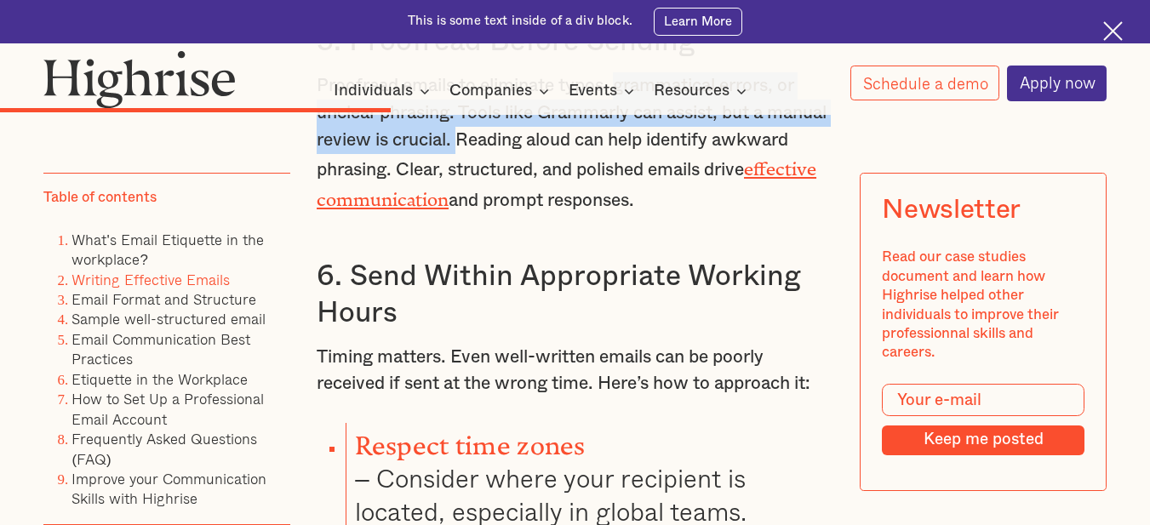
scroll to position [6726, 0]
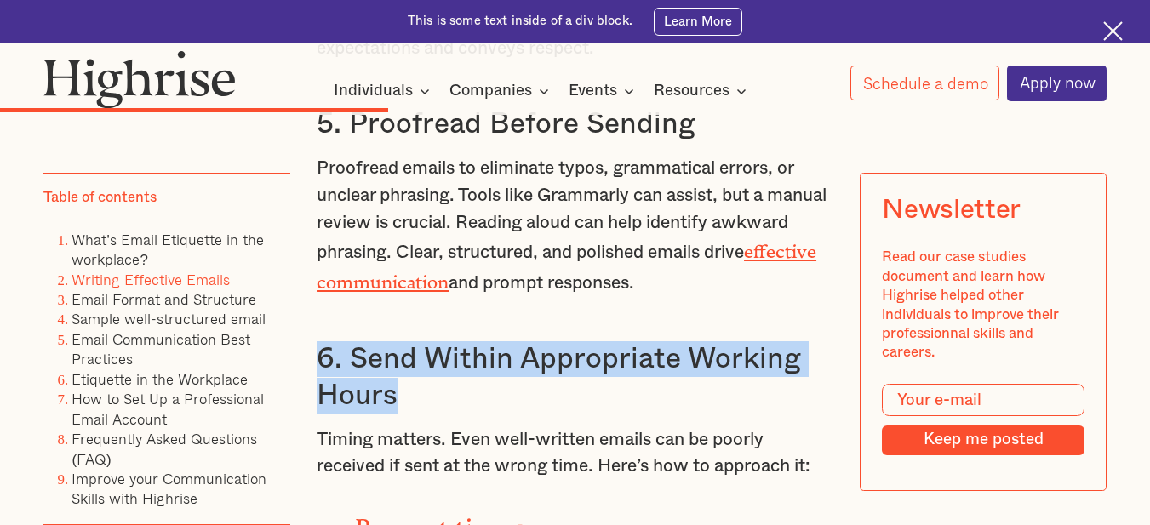
drag, startPoint x: 322, startPoint y: 284, endPoint x: 403, endPoint y: 327, distance: 91.4
click at [403, 341] on h3 "6. Send Within Appropriate Working Hours" at bounding box center [575, 377] width 517 height 72
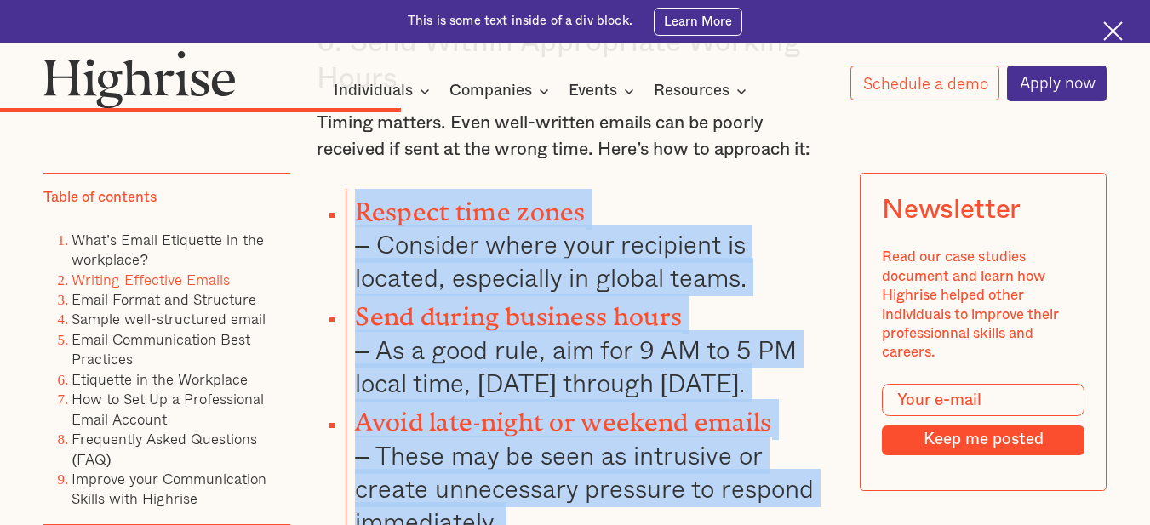
scroll to position [7236, 0]
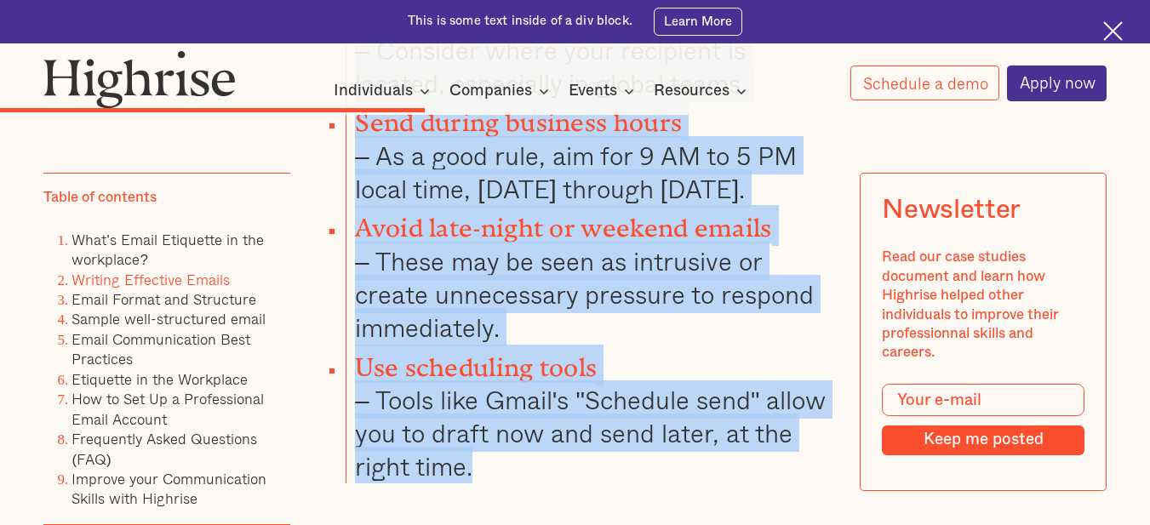
drag, startPoint x: 354, startPoint y: 266, endPoint x: 740, endPoint y: 392, distance: 405.7
click at [740, 392] on ul "Respect time zones – Consider where your recipient is located, especially in gl…" at bounding box center [564, 239] width 538 height 489
drag, startPoint x: 457, startPoint y: 272, endPoint x: 519, endPoint y: 281, distance: 62.8
click at [519, 353] on strong "Use scheduling tools" at bounding box center [476, 361] width 242 height 16
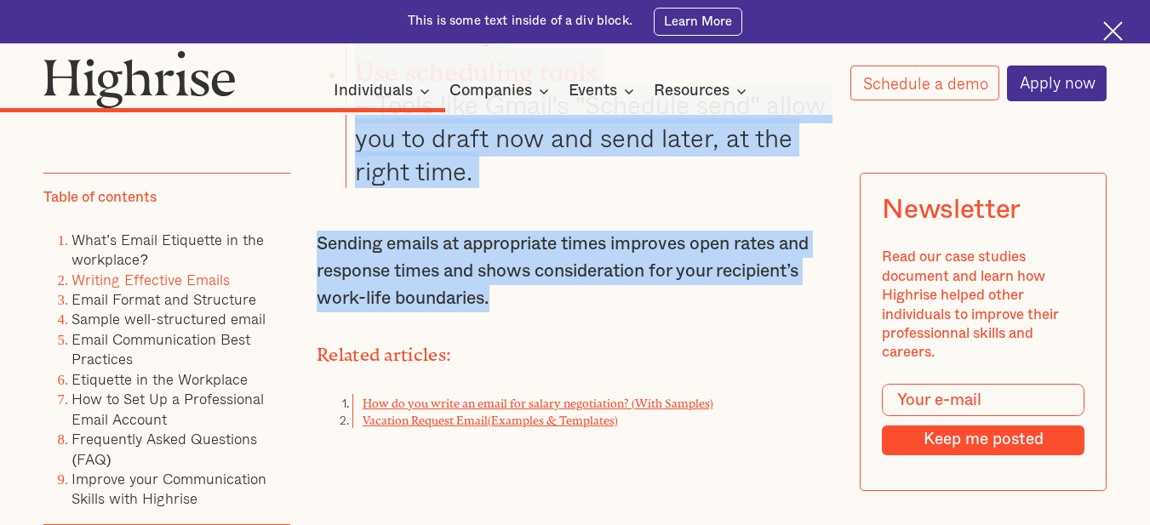
scroll to position [7276, 0]
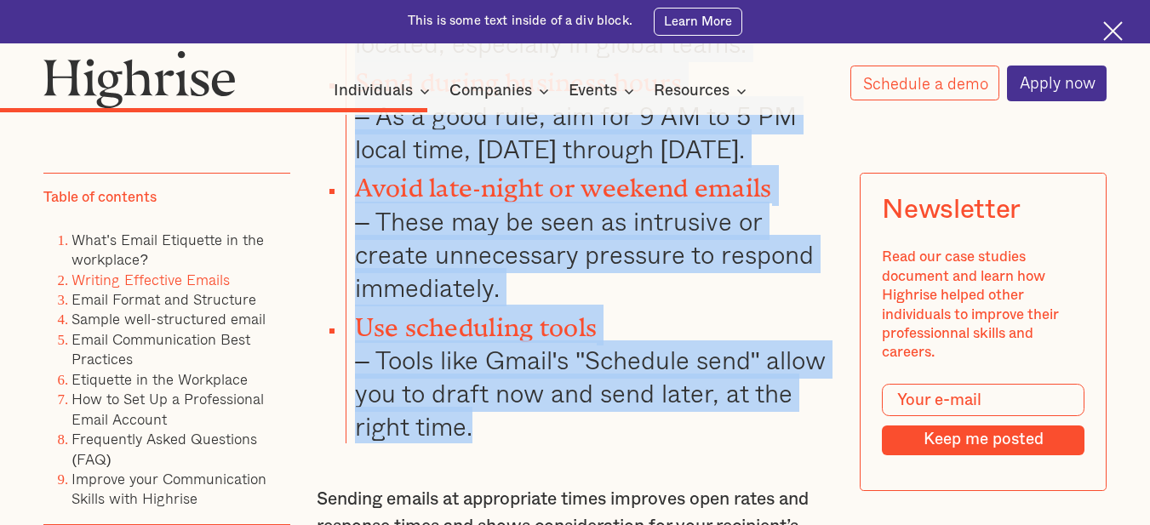
drag, startPoint x: 353, startPoint y: 267, endPoint x: 763, endPoint y: 329, distance: 414.2
click at [763, 329] on ul "Respect time zones – Consider where your recipient is located, especially in gl…" at bounding box center [564, 199] width 538 height 489
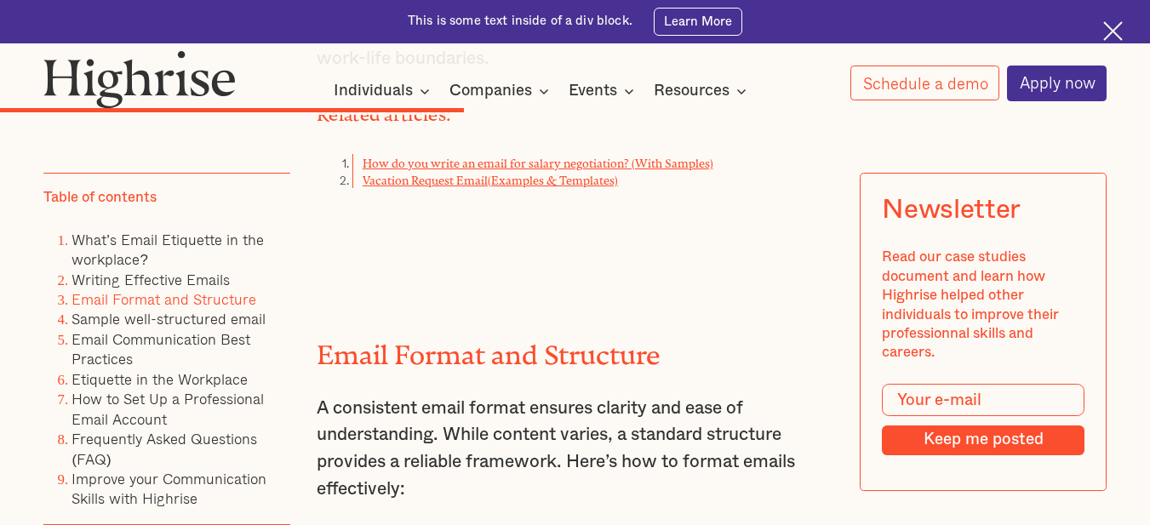
scroll to position [7532, 0]
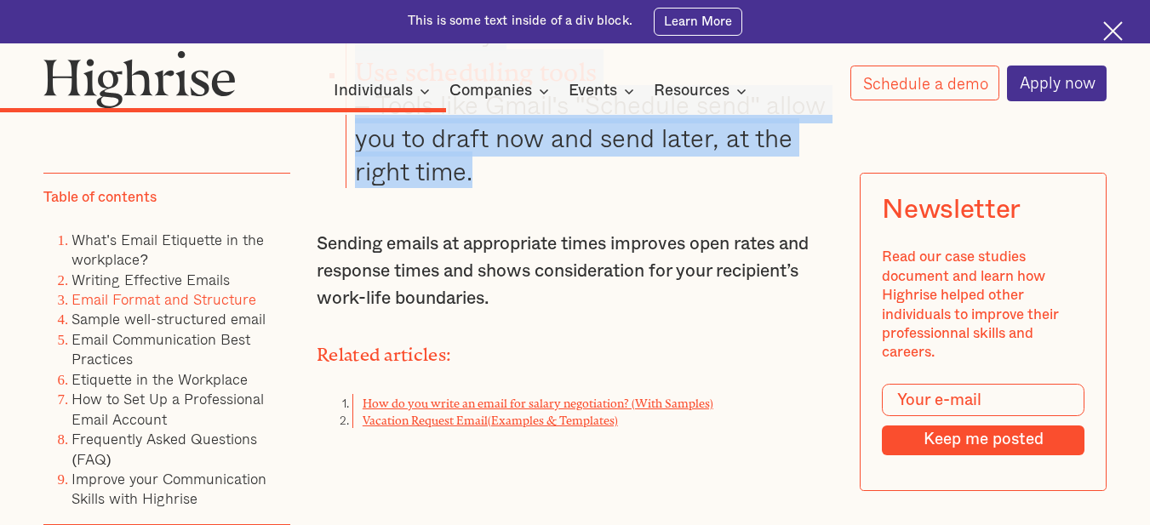
click at [437, 398] on link "How do you write an email for salary negotiation? (With Samples)" at bounding box center [538, 401] width 351 height 7
click at [400, 415] on link "Vacation Request Email(Examples & Templates)" at bounding box center [490, 418] width 255 height 7
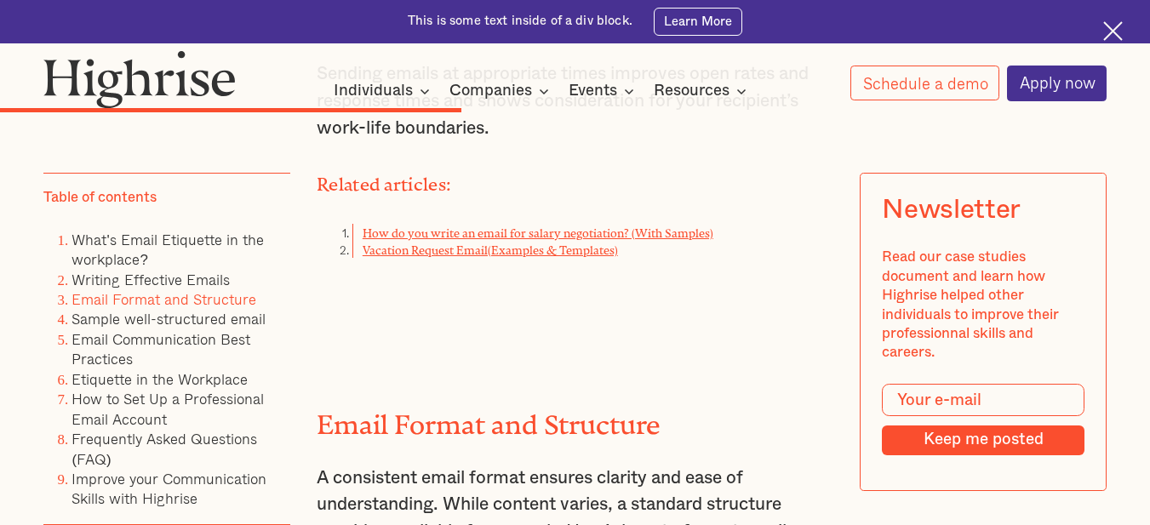
scroll to position [7872, 0]
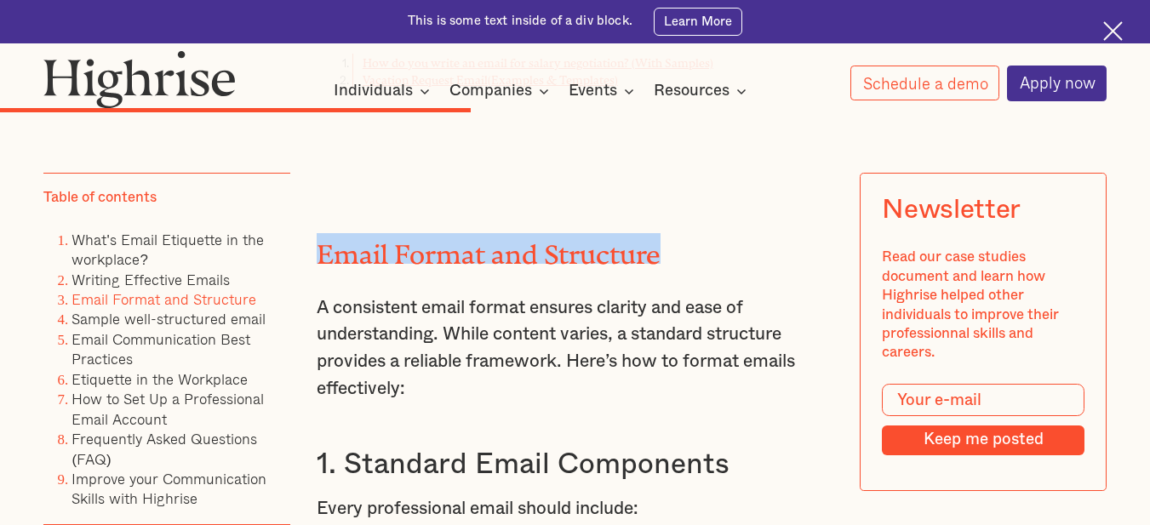
drag, startPoint x: 308, startPoint y: 166, endPoint x: 661, endPoint y: 168, distance: 353.3
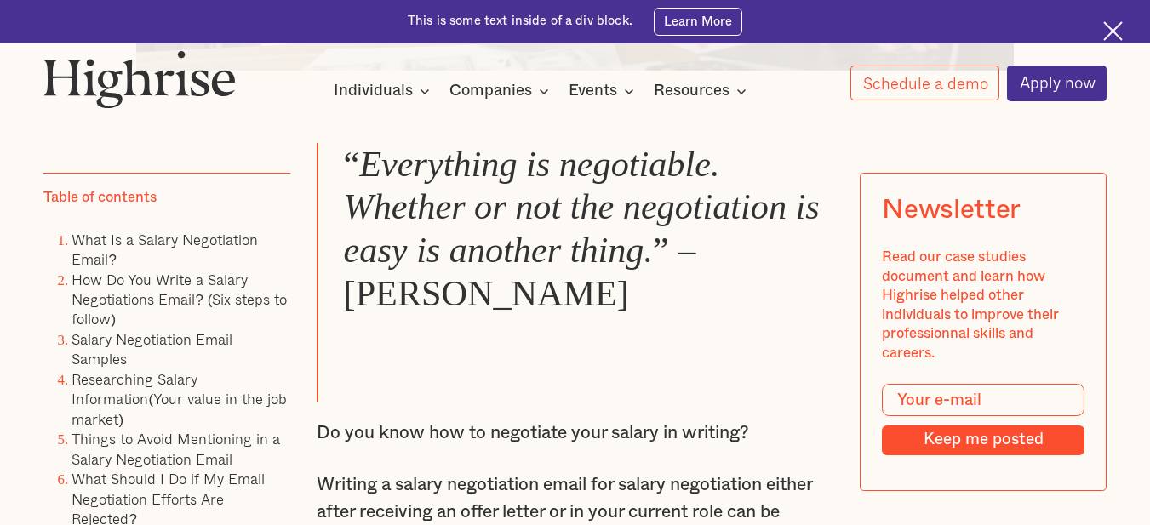
scroll to position [1192, 0]
